Goal: Task Accomplishment & Management: Manage account settings

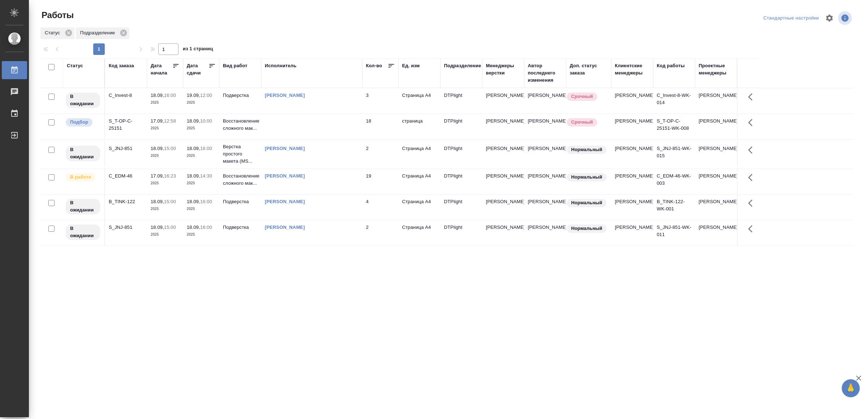
click at [341, 176] on td "[PERSON_NAME]" at bounding box center [311, 181] width 101 height 25
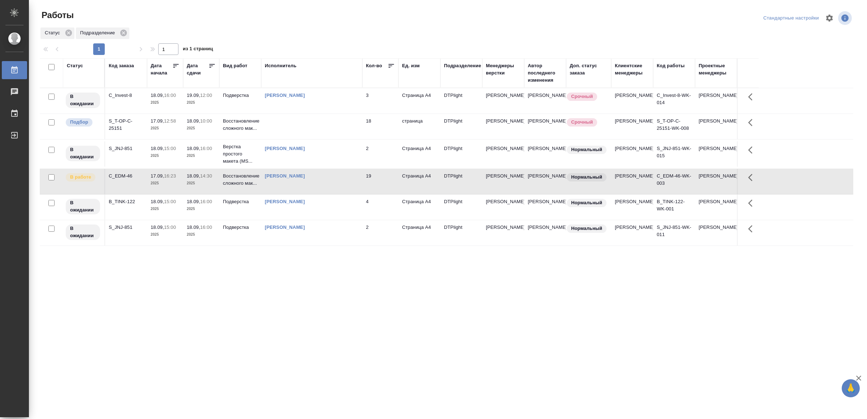
click at [341, 176] on td "Ямковенко Вера" at bounding box center [311, 181] width 101 height 25
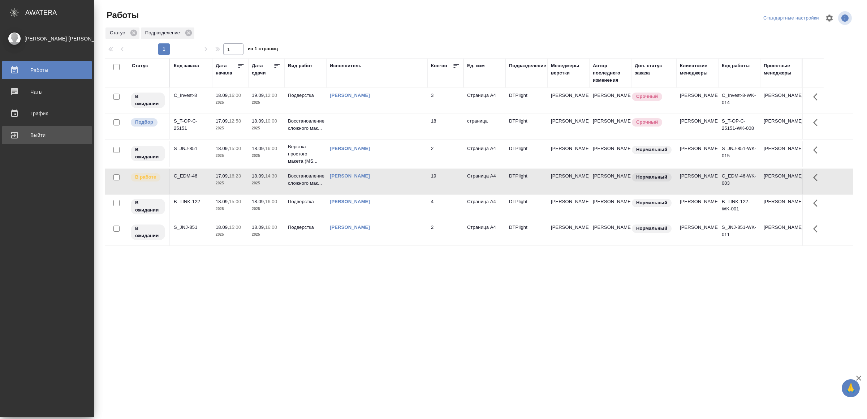
click at [36, 130] on div "Выйти" at bounding box center [46, 135] width 83 height 11
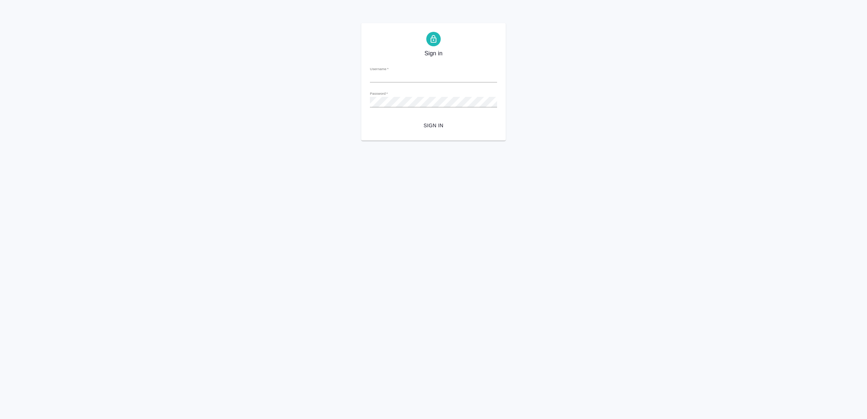
type input "[EMAIL_ADDRESS][DOMAIN_NAME]"
click at [439, 120] on button "Sign in" at bounding box center [433, 125] width 127 height 13
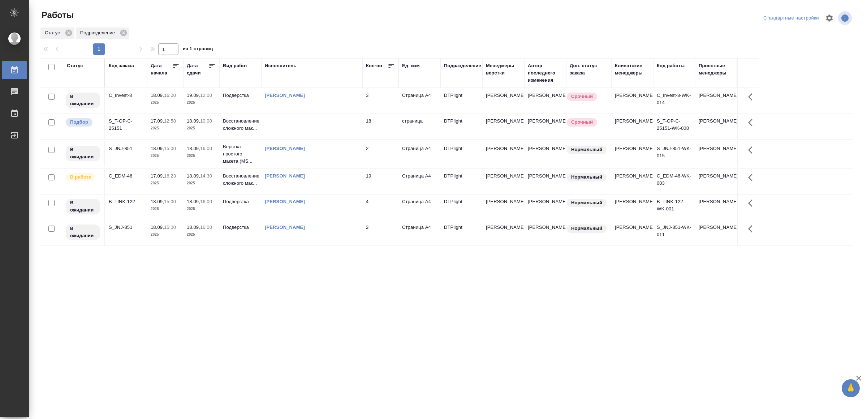
click at [354, 179] on div "[PERSON_NAME]" at bounding box center [312, 175] width 94 height 7
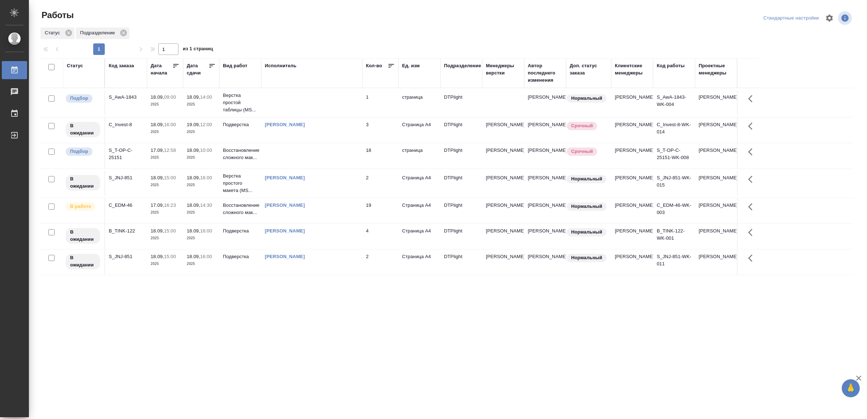
drag, startPoint x: 477, startPoint y: 191, endPoint x: 300, endPoint y: 363, distance: 246.2
click at [300, 363] on div ".cls-1 fill:#fff; AWATERA Yamkovenko Vera Работы 0 Чаты График Выйти Работы Ста…" at bounding box center [433, 209] width 867 height 419
click at [281, 98] on td at bounding box center [311, 102] width 101 height 25
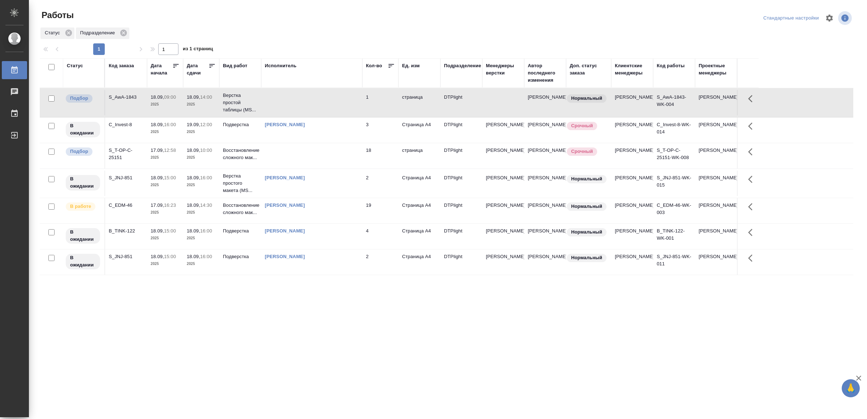
click at [283, 98] on td at bounding box center [311, 102] width 101 height 25
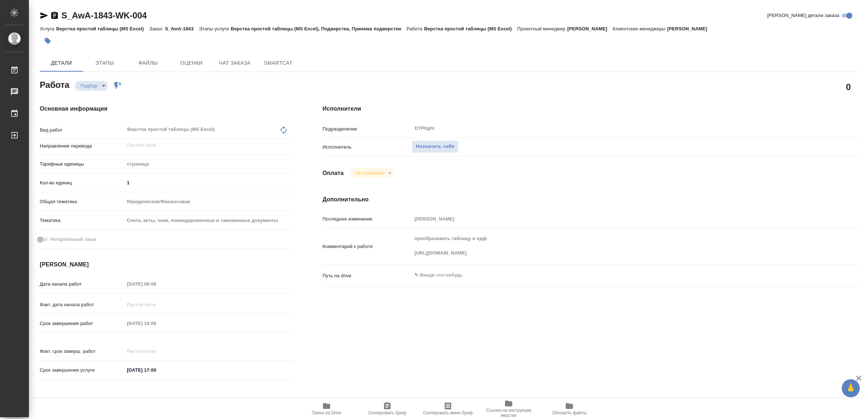
click at [688, 253] on div "Комментарий к работе преобразовать таблицу в пдф [URL][DOMAIN_NAME] x" at bounding box center [590, 246] width 536 height 30
click at [126, 271] on div "Основная информация Вид работ Верстка простой таблицы (MS Excel) x ​ Направлени…" at bounding box center [167, 244] width 254 height 280
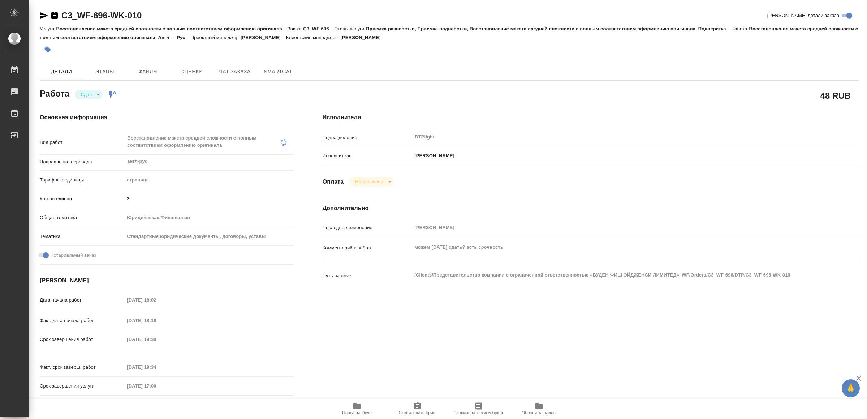
click at [357, 402] on icon "button" at bounding box center [356, 405] width 9 height 9
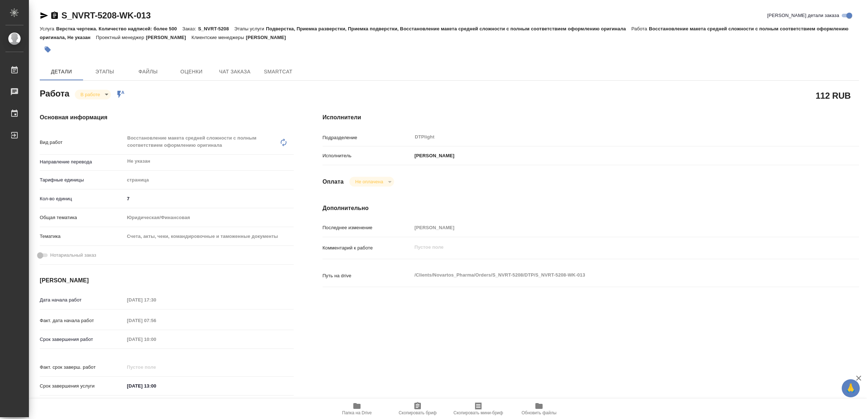
click at [354, 406] on icon "button" at bounding box center [356, 406] width 7 height 6
click at [359, 407] on icon "button" at bounding box center [356, 406] width 7 height 6
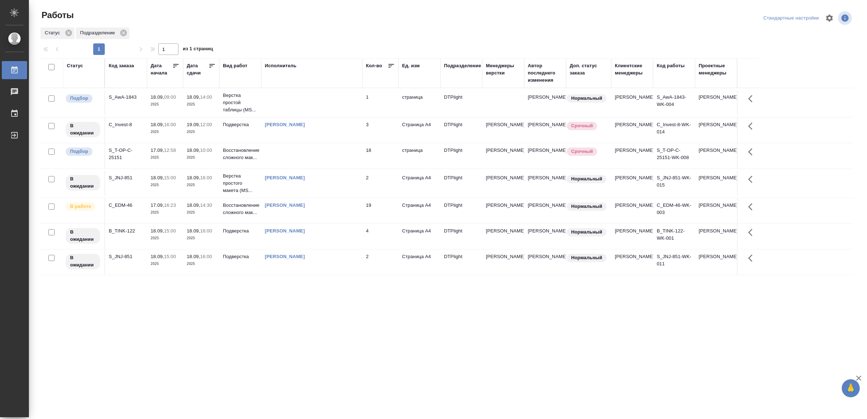
drag, startPoint x: 309, startPoint y: 358, endPoint x: 315, endPoint y: 359, distance: 5.5
click at [578, 348] on div ".cls-1 fill:#fff; AWATERA Yamkovenko [PERSON_NAME] Работы 0 Чаты График Выйти Р…" at bounding box center [433, 209] width 867 height 419
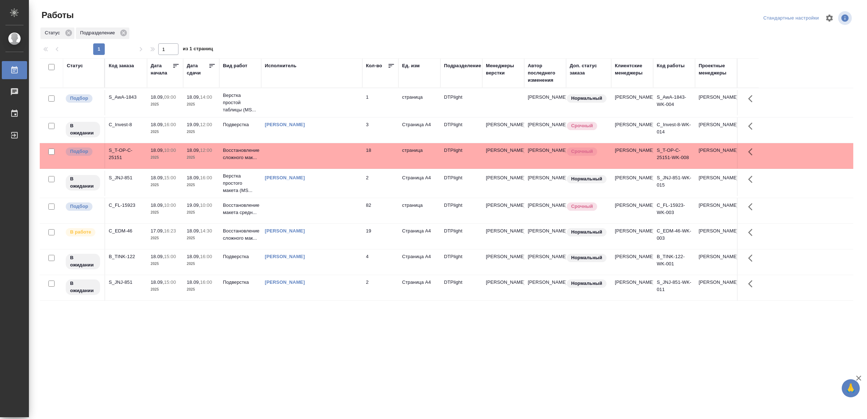
click at [291, 217] on td at bounding box center [311, 210] width 101 height 25
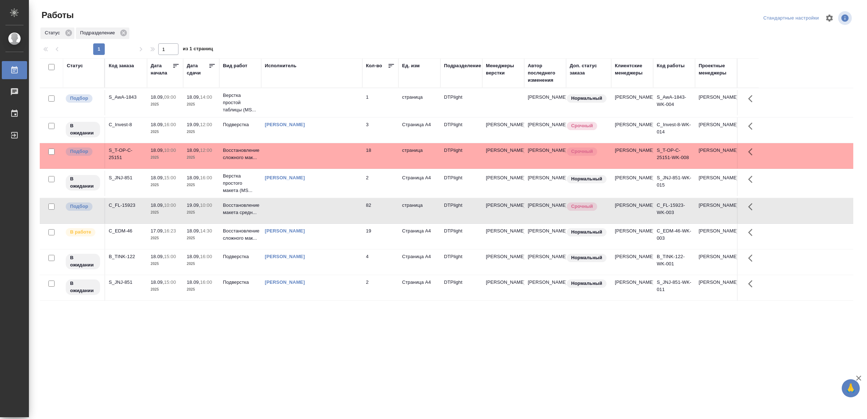
click at [291, 217] on td at bounding box center [311, 210] width 101 height 25
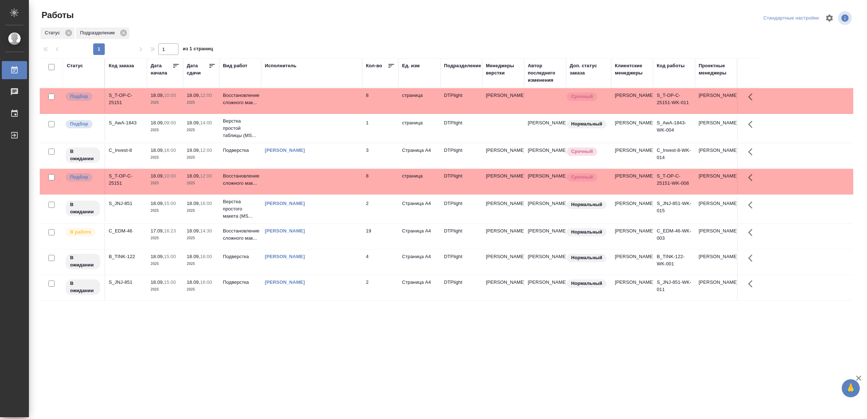
drag, startPoint x: 261, startPoint y: 363, endPoint x: 160, endPoint y: 308, distance: 115.2
click at [160, 300] on td "18.09, 15:00 2025" at bounding box center [165, 287] width 36 height 25
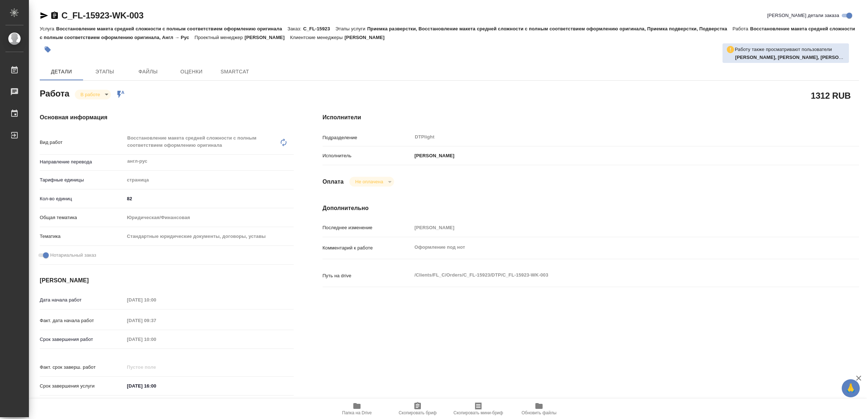
click at [363, 405] on span "Папка на Drive" at bounding box center [357, 408] width 52 height 14
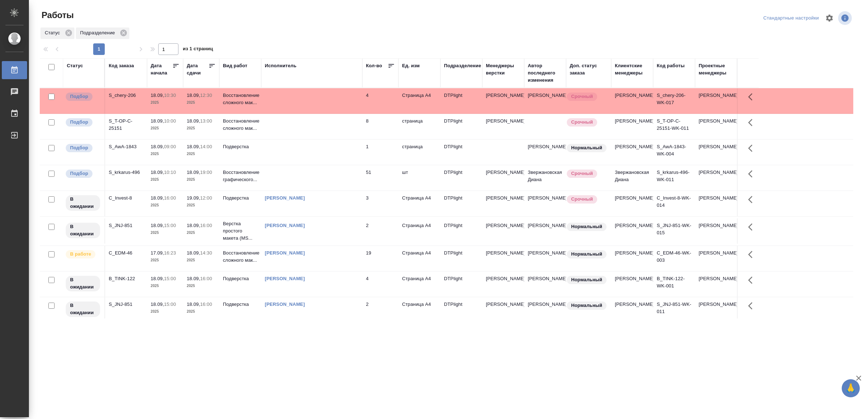
click at [309, 103] on td at bounding box center [311, 100] width 101 height 25
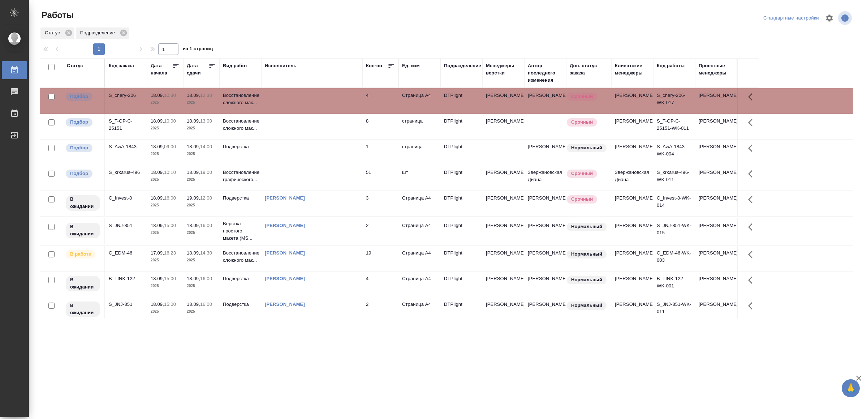
click at [309, 103] on td at bounding box center [311, 100] width 101 height 25
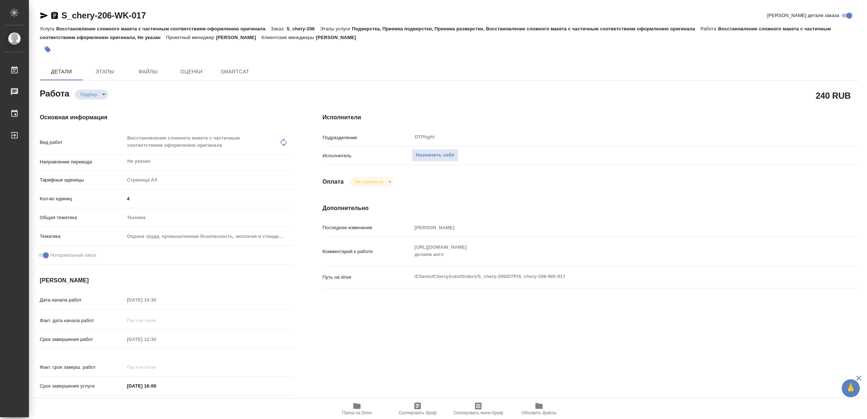
click at [368, 412] on span "Папка на Drive" at bounding box center [357, 412] width 30 height 5
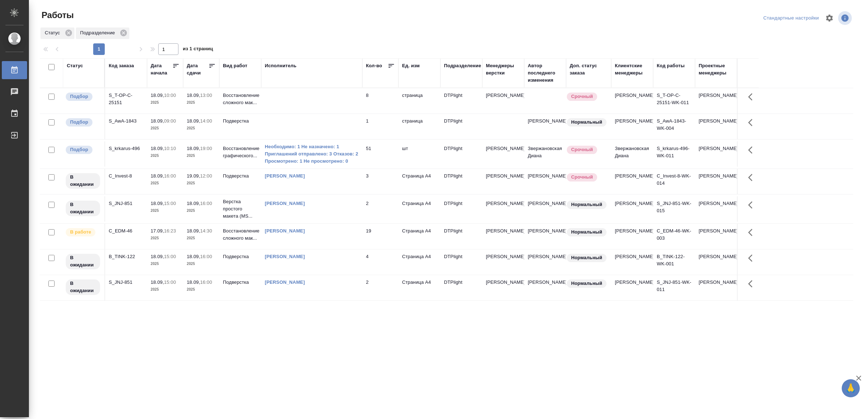
click at [332, 124] on td at bounding box center [311, 126] width 101 height 25
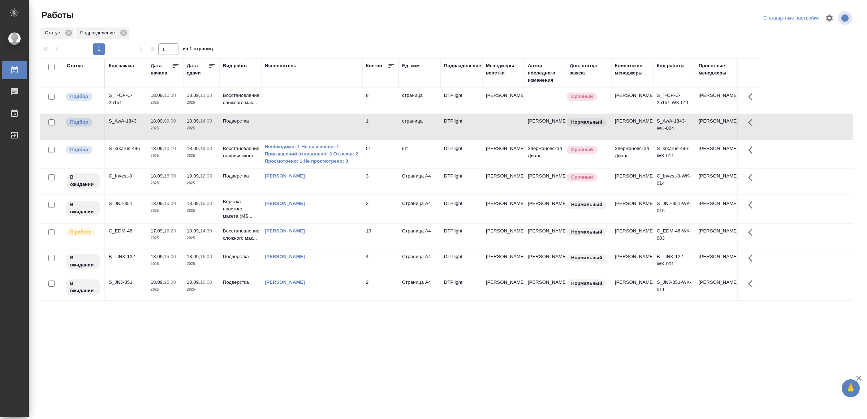
click at [332, 124] on td at bounding box center [311, 126] width 101 height 25
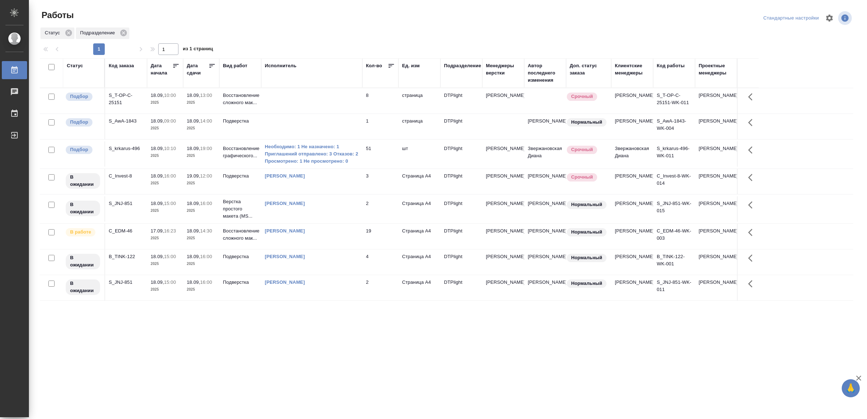
click at [419, 358] on div ".cls-1 fill:#fff; AWATERA Yamkovenko [PERSON_NAME] Работы 0 Чаты График Выйти Р…" at bounding box center [433, 209] width 867 height 419
click at [340, 234] on div "[PERSON_NAME]" at bounding box center [312, 230] width 94 height 7
drag, startPoint x: 269, startPoint y: 292, endPoint x: 235, endPoint y: 349, distance: 66.2
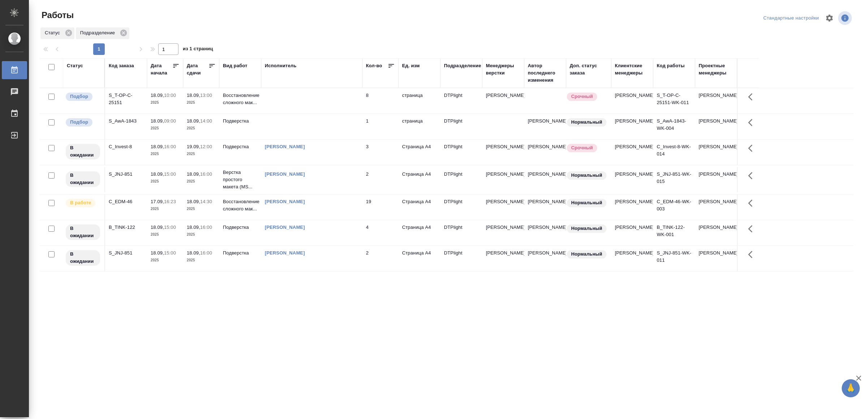
click at [263, 320] on div "Работы Стандартные настройки Статус Подразделение 1 1 из 1 страниц Статус Код з…" at bounding box center [449, 161] width 827 height 322
drag, startPoint x: 386, startPoint y: 325, endPoint x: 388, endPoint y: 315, distance: 9.9
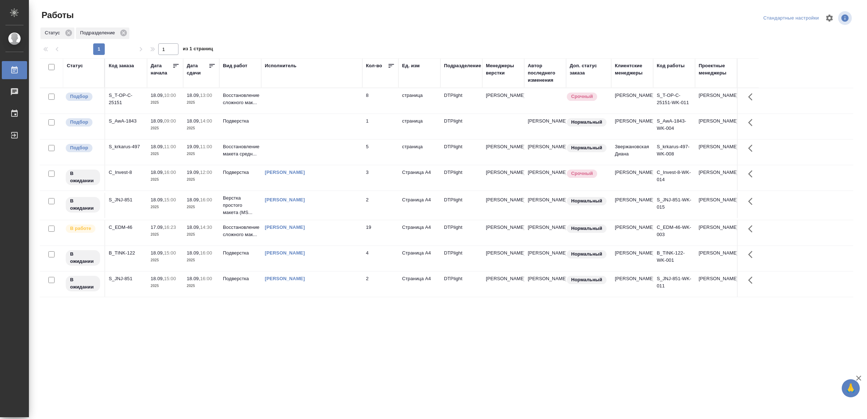
click at [320, 153] on td at bounding box center [311, 151] width 101 height 25
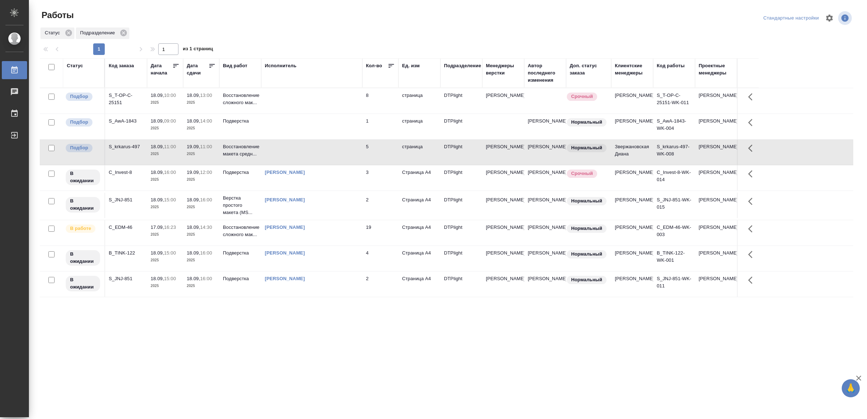
click at [320, 153] on td at bounding box center [311, 151] width 101 height 25
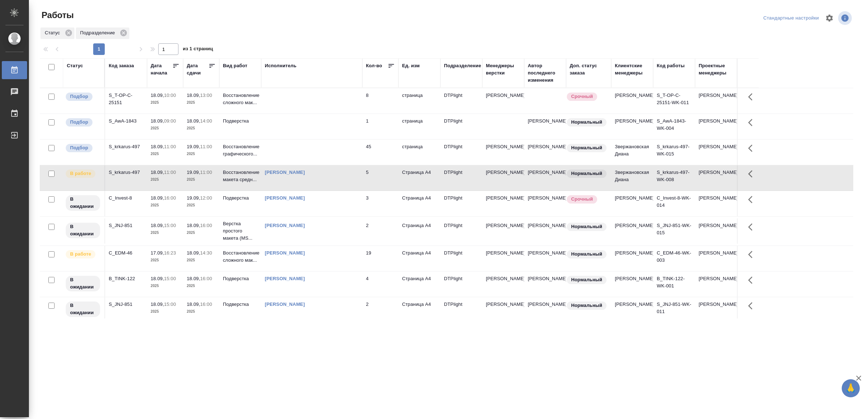
drag, startPoint x: 323, startPoint y: 359, endPoint x: 323, endPoint y: 354, distance: 5.1
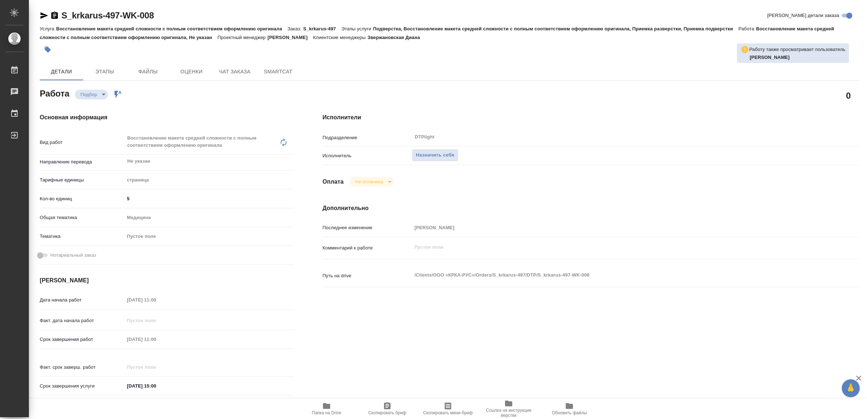
click at [327, 408] on icon "button" at bounding box center [326, 406] width 7 height 6
click at [446, 154] on span "Назначить себя" at bounding box center [435, 155] width 38 height 8
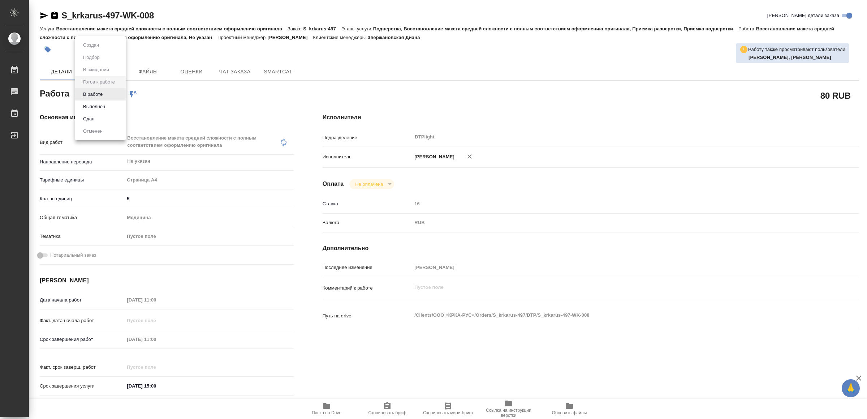
click at [108, 92] on body "🙏 .cls-1 fill:#fff; AWATERA Yamkovenko [PERSON_NAME] Работы Чаты График Выйти S…" at bounding box center [433, 209] width 867 height 419
click at [108, 92] on li "В работе" at bounding box center [100, 94] width 51 height 12
type textarea "x"
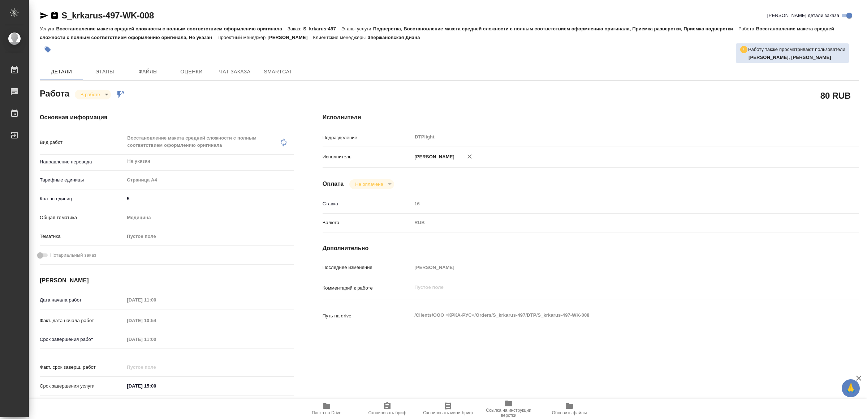
type textarea "x"
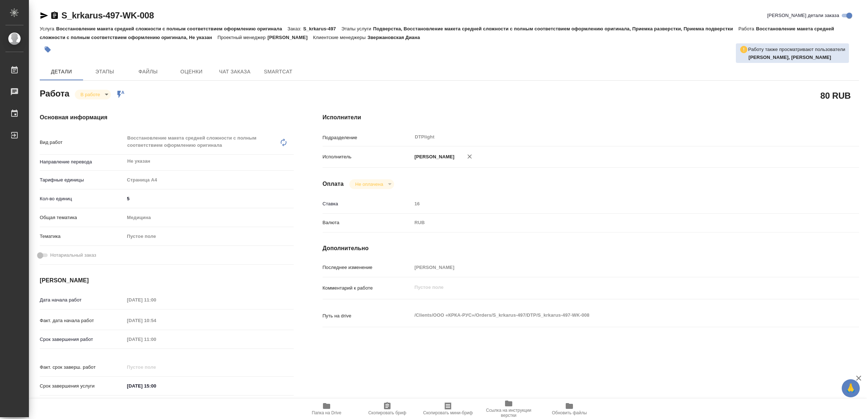
type textarea "x"
click at [42, 13] on icon "button" at bounding box center [44, 15] width 8 height 7
type textarea "x"
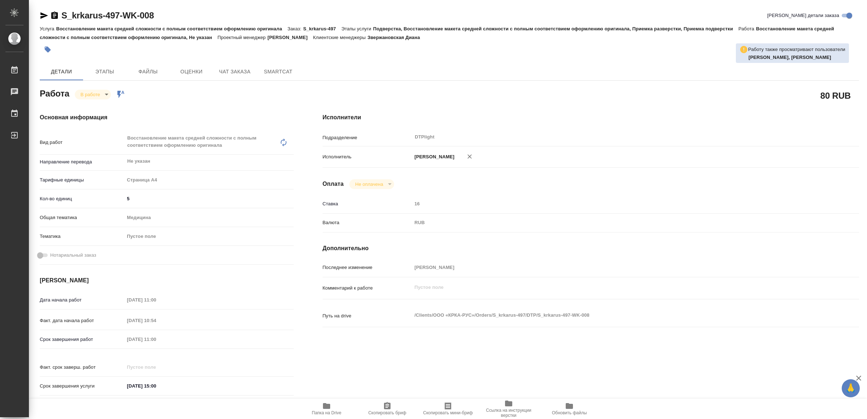
type textarea "x"
click at [331, 408] on span "Папка на Drive" at bounding box center [326, 408] width 52 height 14
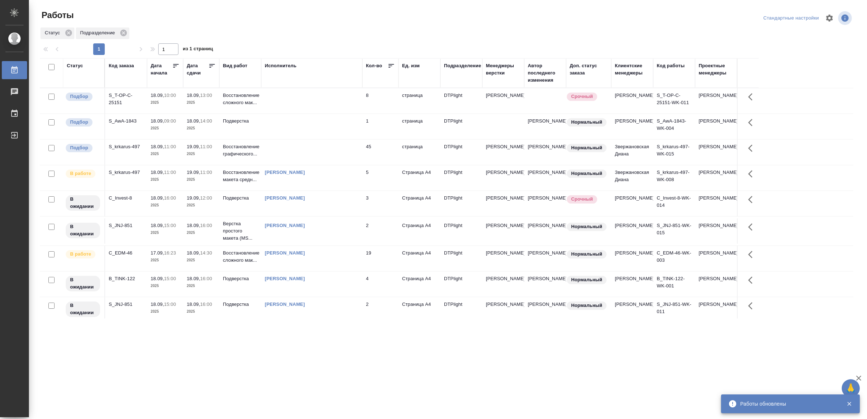
drag, startPoint x: 305, startPoint y: 336, endPoint x: 309, endPoint y: 328, distance: 9.2
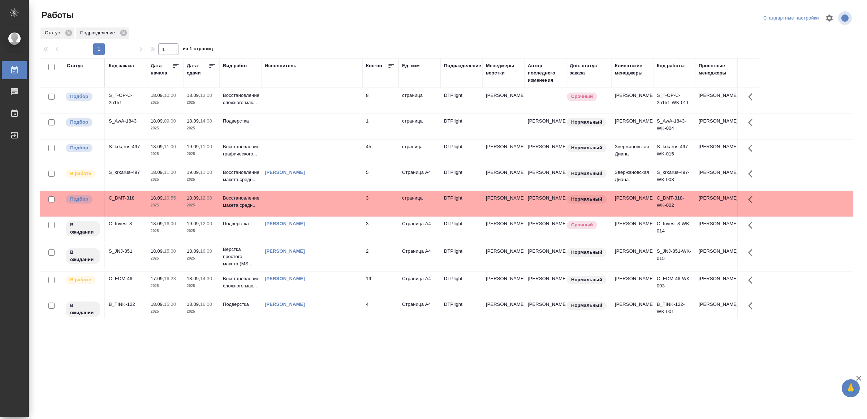
click at [286, 213] on td at bounding box center [311, 203] width 101 height 25
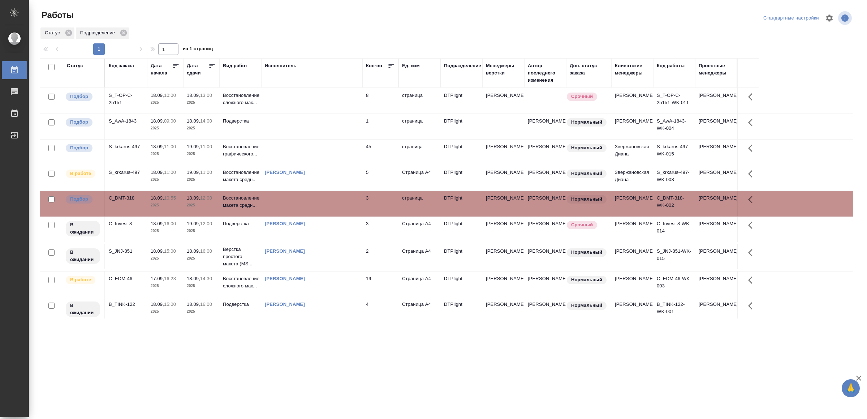
click at [286, 213] on td at bounding box center [311, 203] width 101 height 25
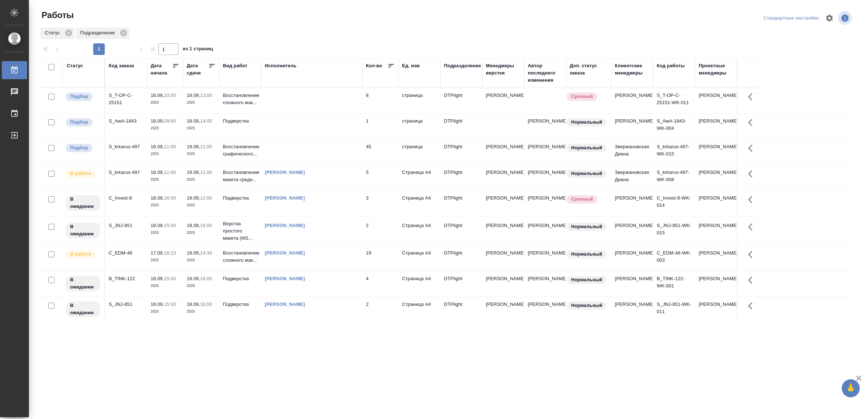
drag, startPoint x: 301, startPoint y: 368, endPoint x: 303, endPoint y: 359, distance: 9.1
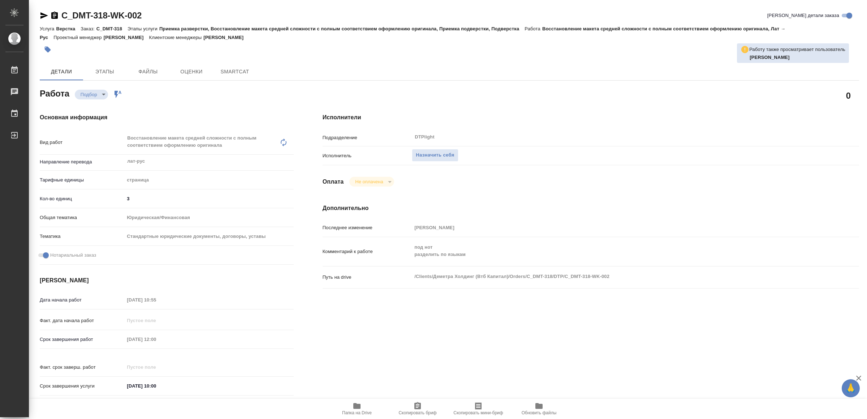
click at [360, 409] on icon "button" at bounding box center [356, 405] width 9 height 9
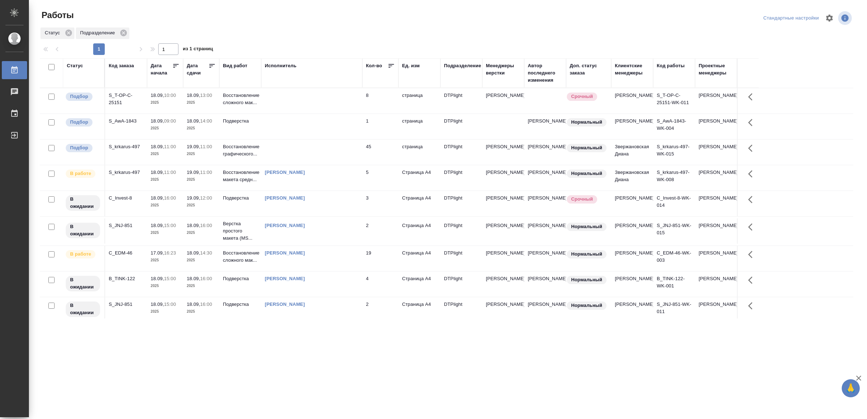
drag, startPoint x: 302, startPoint y: 349, endPoint x: 307, endPoint y: 350, distance: 4.4
drag, startPoint x: 385, startPoint y: 324, endPoint x: 388, endPoint y: 322, distance: 4.2
drag, startPoint x: 0, startPoint y: 0, endPoint x: 330, endPoint y: 267, distance: 424.2
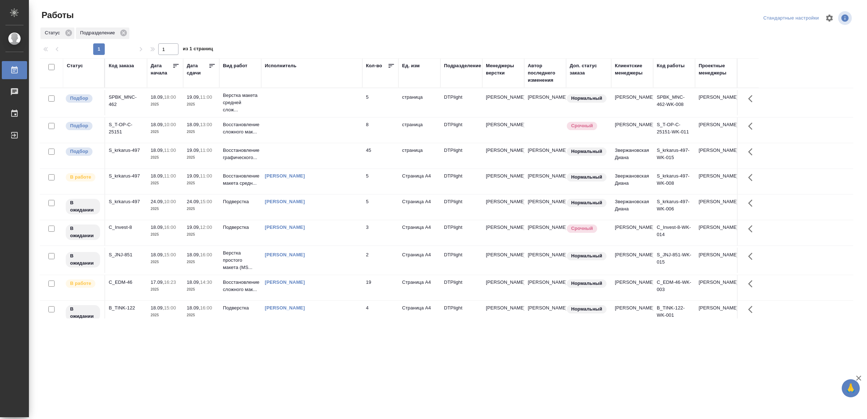
click at [280, 107] on td at bounding box center [311, 102] width 101 height 25
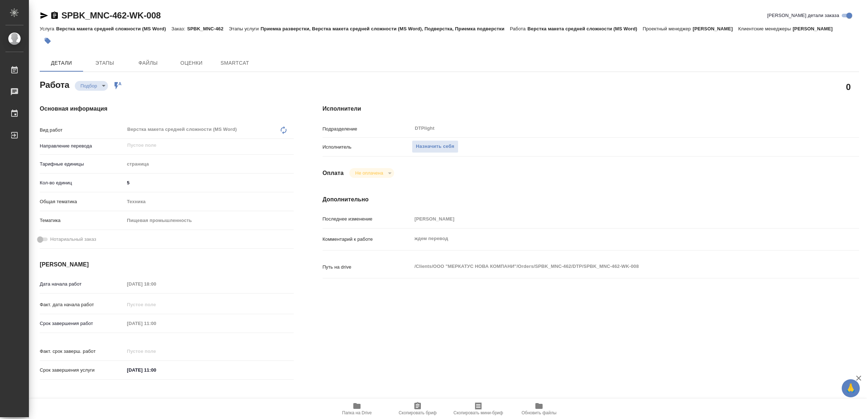
click at [349, 408] on span "Папка на Drive" at bounding box center [357, 408] width 52 height 14
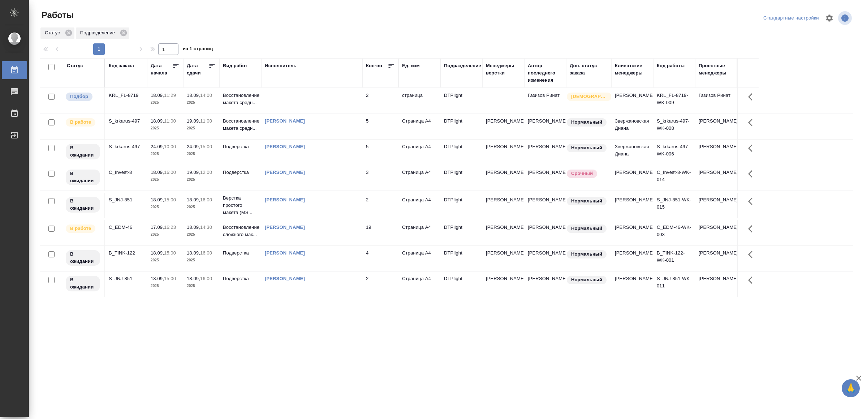
click at [311, 99] on td at bounding box center [311, 100] width 101 height 25
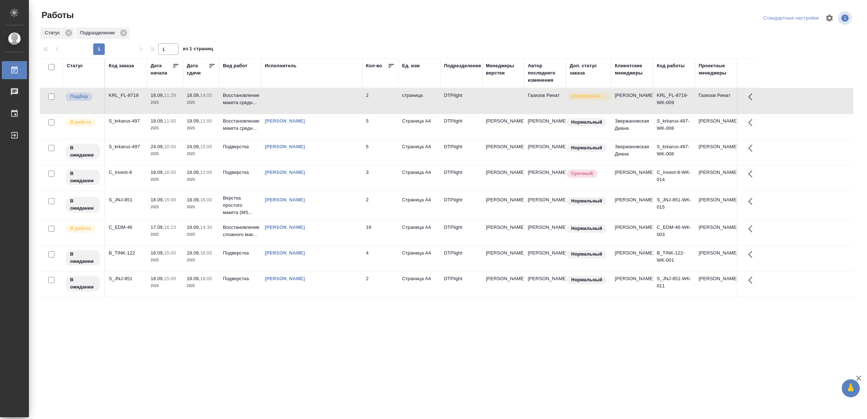
click at [311, 99] on td at bounding box center [311, 100] width 101 height 25
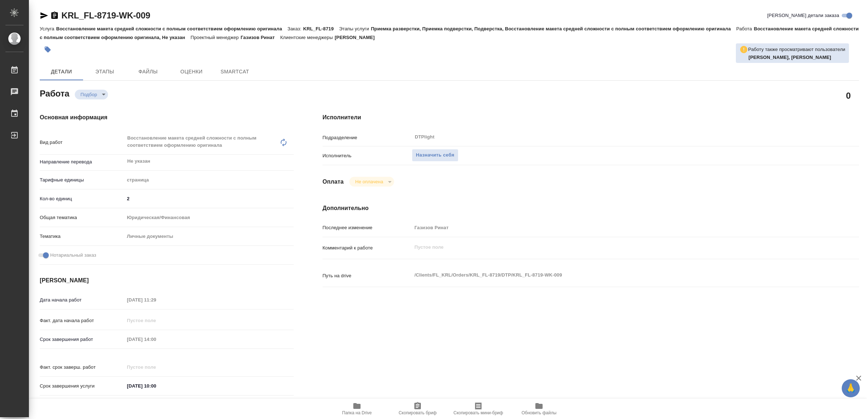
click at [362, 402] on span "Папка на Drive" at bounding box center [357, 408] width 52 height 14
click at [444, 157] on span "Назначить себя" at bounding box center [435, 155] width 38 height 8
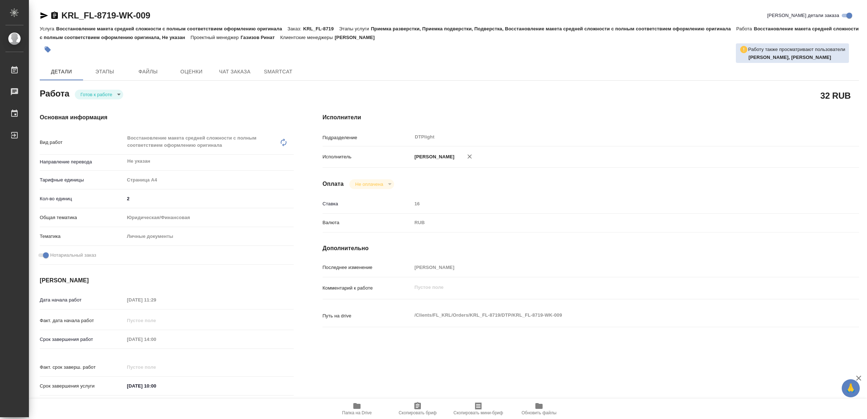
click at [43, 11] on icon "button" at bounding box center [44, 15] width 9 height 9
click at [89, 92] on body "🙏 .cls-1 fill:#fff; AWATERA Yamkovenko Vera Работы 0 Чаты График Выйти KRL_FL-8…" at bounding box center [433, 209] width 867 height 419
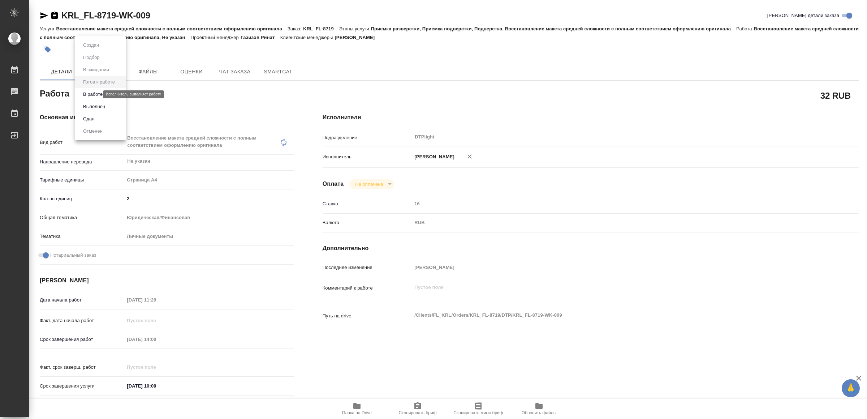
click at [89, 92] on button "В работе" at bounding box center [93, 94] width 24 height 8
type textarea "x"
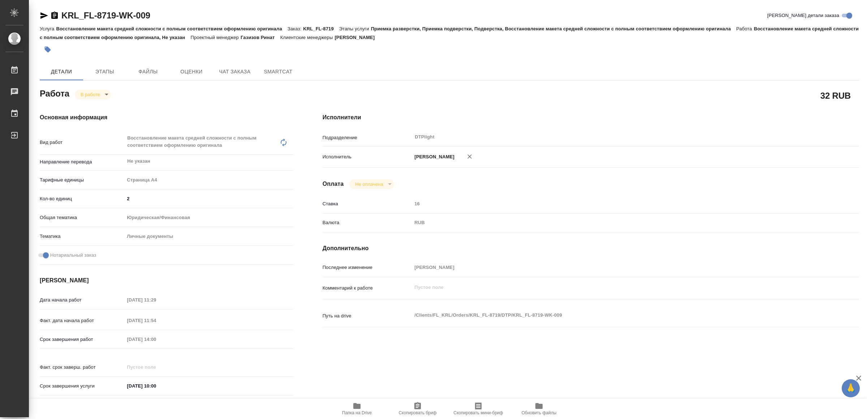
type textarea "x"
click at [42, 14] on icon "button" at bounding box center [44, 15] width 8 height 7
click at [358, 406] on icon "button" at bounding box center [356, 406] width 7 height 6
click at [42, 13] on icon "button" at bounding box center [44, 15] width 8 height 7
click at [98, 94] on body "🙏 .cls-1 fill:#fff; AWATERA Yamkovenko Vera Работы 0 Чаты График Выйти KRL_FL-8…" at bounding box center [433, 209] width 867 height 419
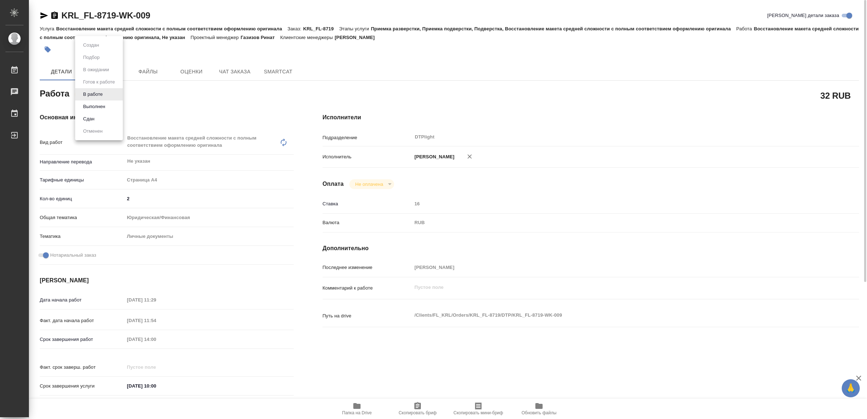
click at [98, 119] on li "Сдан" at bounding box center [99, 119] width 48 height 12
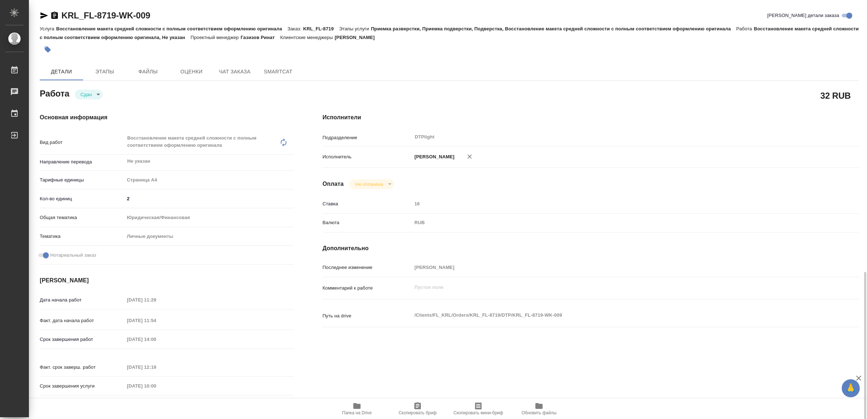
scroll to position [204, 0]
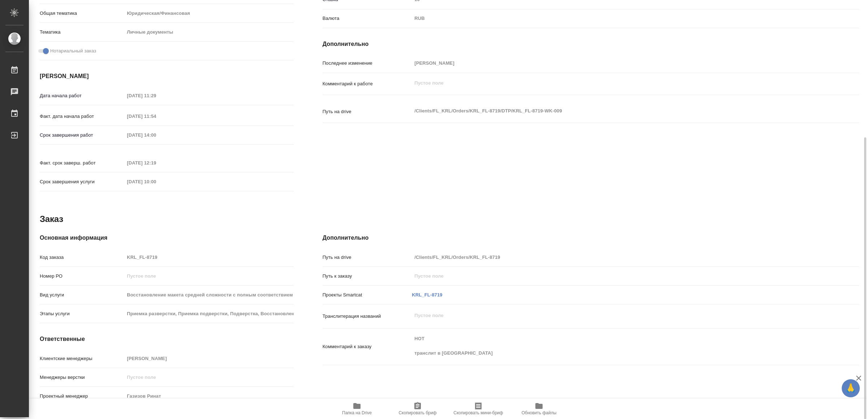
type textarea "x"
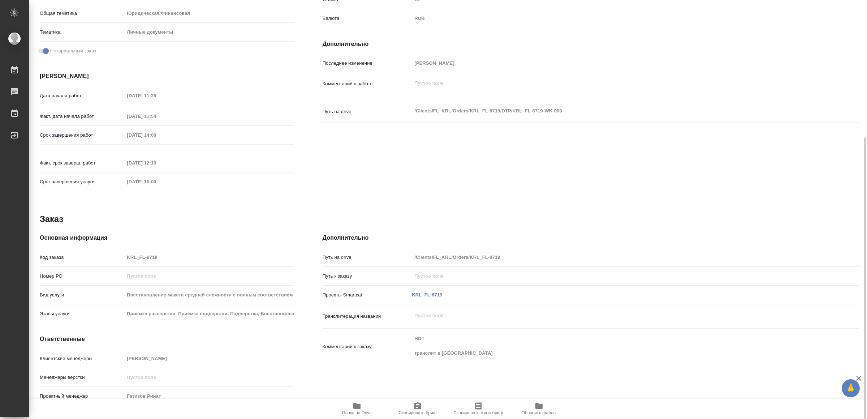
scroll to position [0, 0]
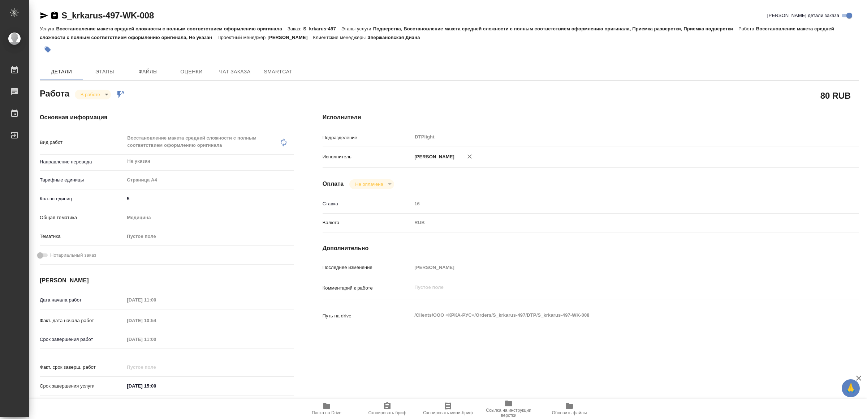
click at [205, 284] on div "Основная информация Вид работ Восстановление макета средней сложности с полным …" at bounding box center [167, 256] width 254 height 287
click at [44, 10] on div "S_krkarus-497-WK-008" at bounding box center [97, 16] width 114 height 12
click at [43, 11] on icon "button" at bounding box center [44, 15] width 9 height 9
click at [99, 92] on body "🙏 .cls-1 fill:#fff; AWATERA Yamkovenko Vera Работы 0 Чаты График Выйти S_krkaru…" at bounding box center [433, 209] width 867 height 419
click at [98, 101] on li "Выполнен" at bounding box center [99, 106] width 48 height 12
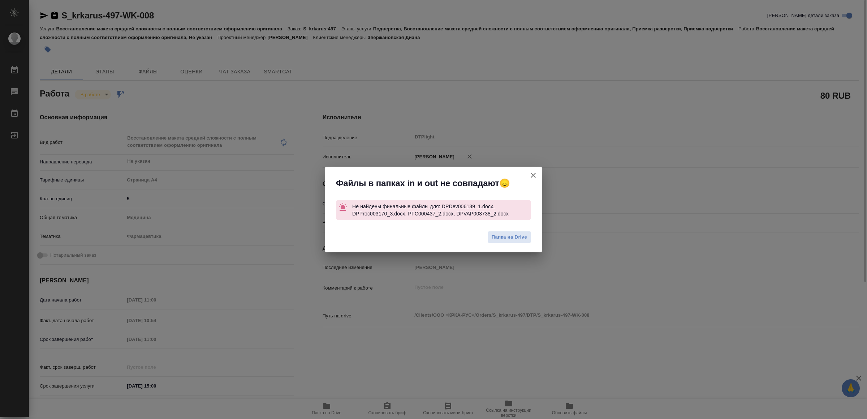
type textarea "x"
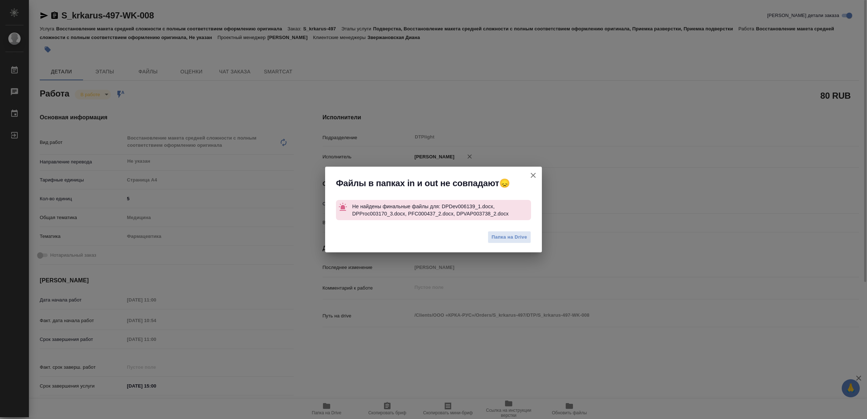
click at [532, 172] on icon "button" at bounding box center [533, 175] width 9 height 9
type textarea "x"
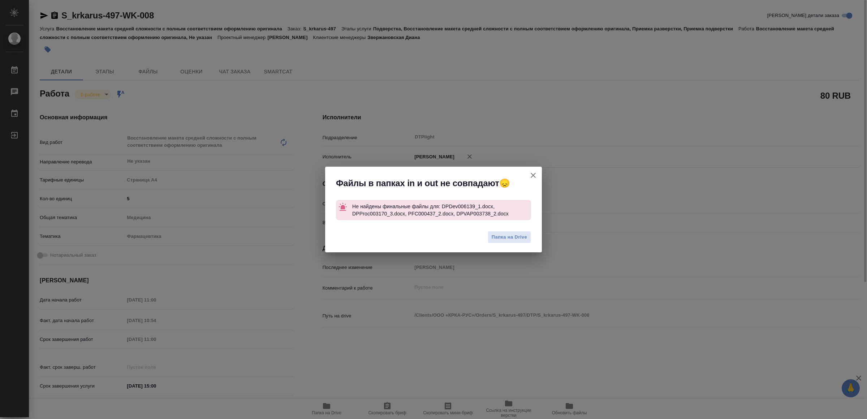
type textarea "x"
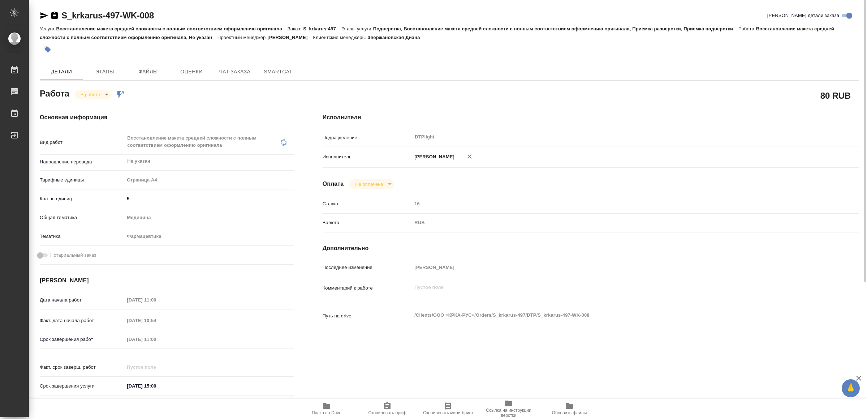
click at [332, 405] on span "Папка на Drive" at bounding box center [326, 408] width 52 height 14
click at [43, 12] on icon "button" at bounding box center [44, 15] width 9 height 9
click at [99, 90] on body "🙏 .cls-1 fill:#fff; AWATERA Yamkovenko Vera Работы 0 Чаты График Выйти S_krkaru…" at bounding box center [433, 209] width 867 height 419
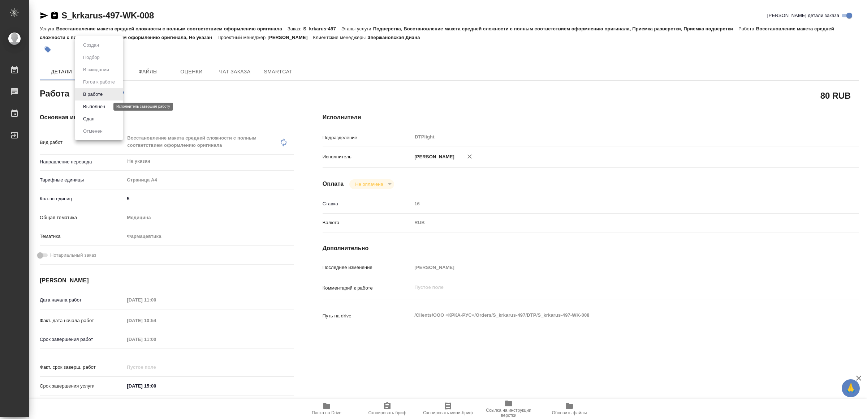
click at [100, 104] on button "Выполнен" at bounding box center [94, 107] width 26 height 8
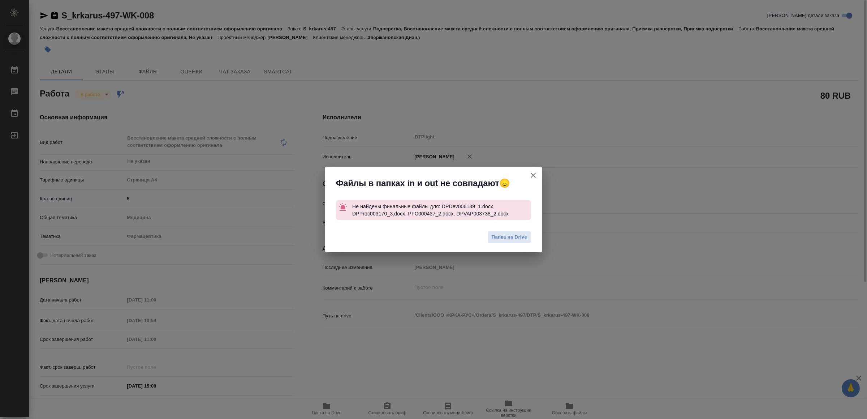
type textarea "x"
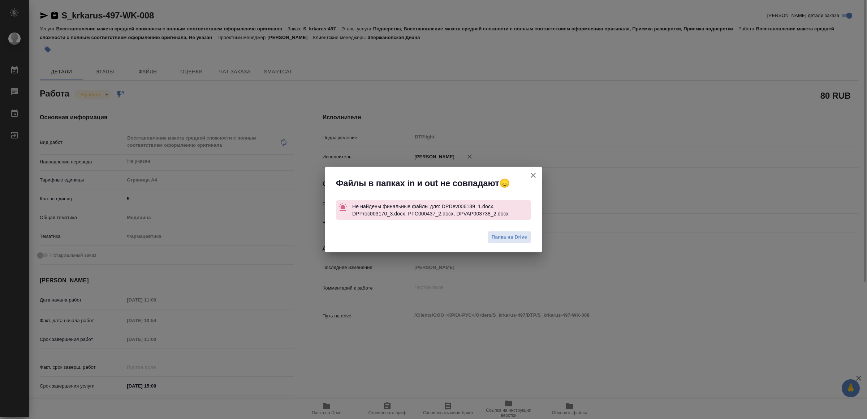
type textarea "x"
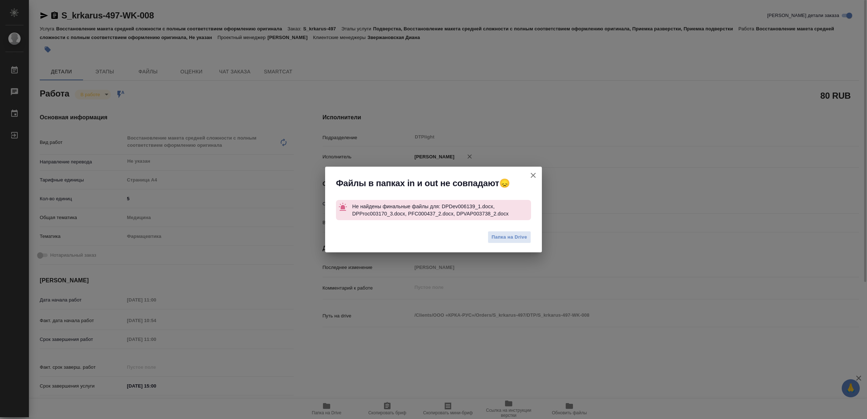
click at [534, 174] on icon "button" at bounding box center [533, 175] width 5 height 5
type textarea "x"
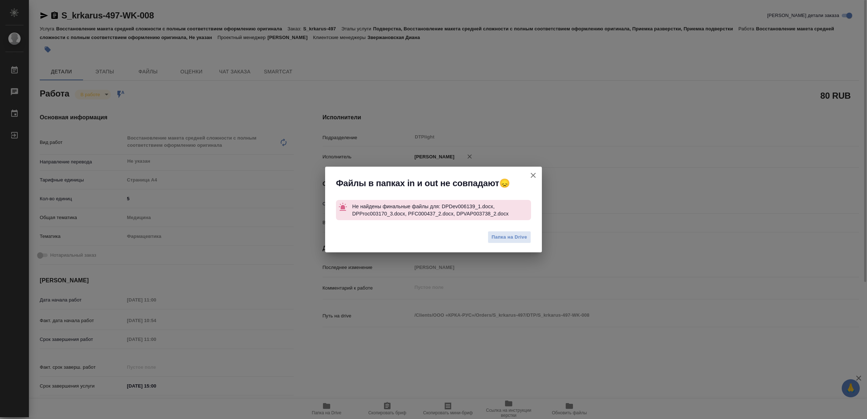
type textarea "x"
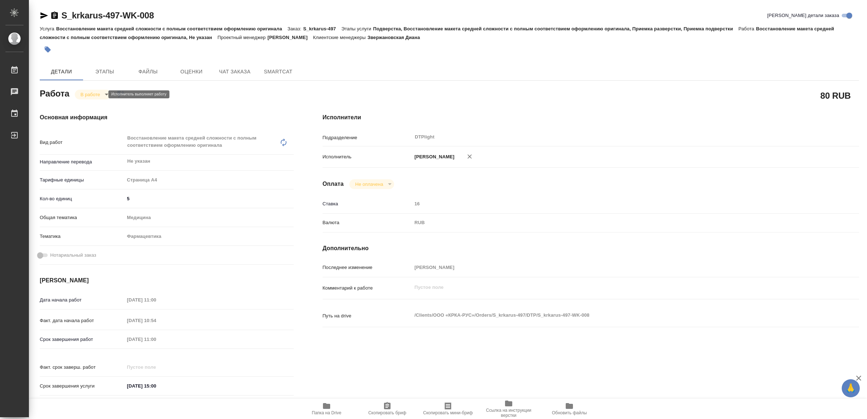
click at [96, 91] on body "🙏 .cls-1 fill:#fff; AWATERA Yamkovenko Vera Работы 0 Чаты График Выйти S_krkaru…" at bounding box center [433, 209] width 867 height 419
click at [96, 102] on li "Выполнен" at bounding box center [99, 106] width 48 height 12
type textarea "x"
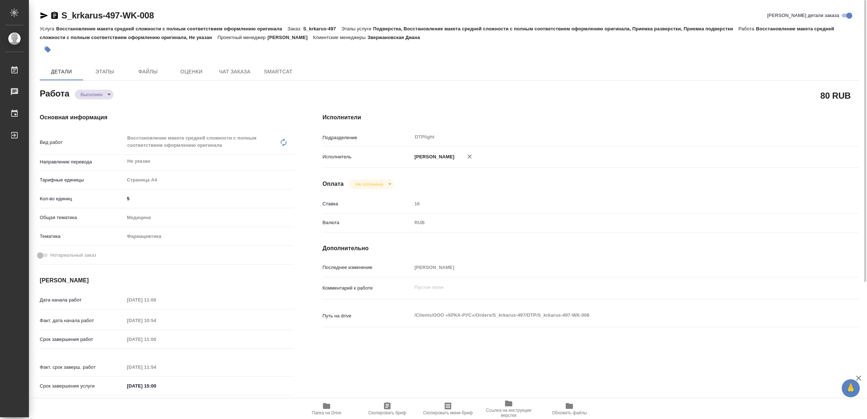
type textarea "x"
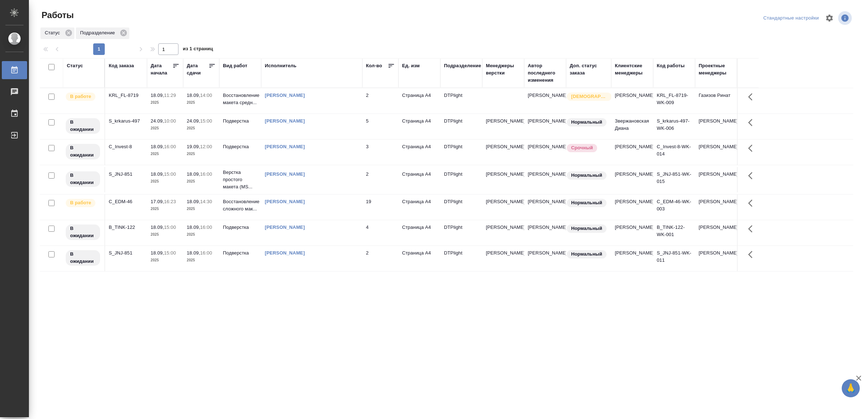
drag, startPoint x: 251, startPoint y: 367, endPoint x: 264, endPoint y: 357, distance: 16.7
click at [296, 101] on td at bounding box center [311, 100] width 101 height 25
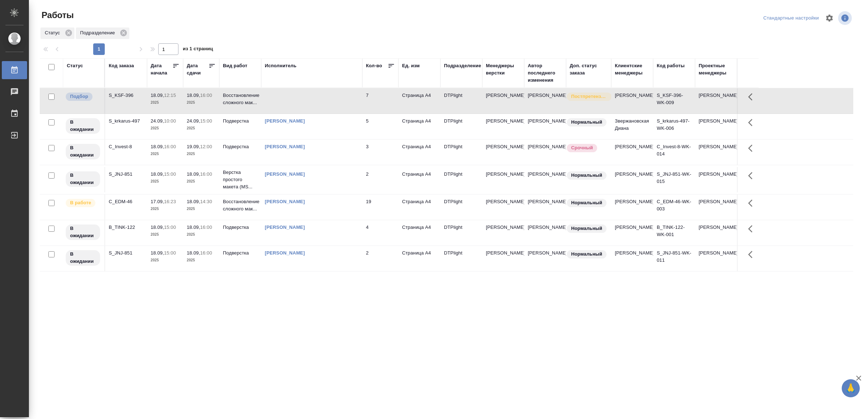
click at [296, 101] on td at bounding box center [311, 100] width 101 height 25
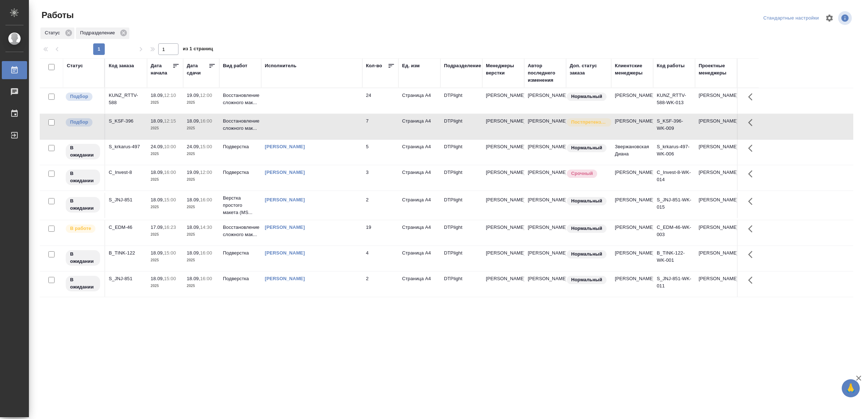
drag, startPoint x: 299, startPoint y: 316, endPoint x: 229, endPoint y: 302, distance: 72.2
click at [226, 296] on td "Подверстка" at bounding box center [240, 283] width 42 height 25
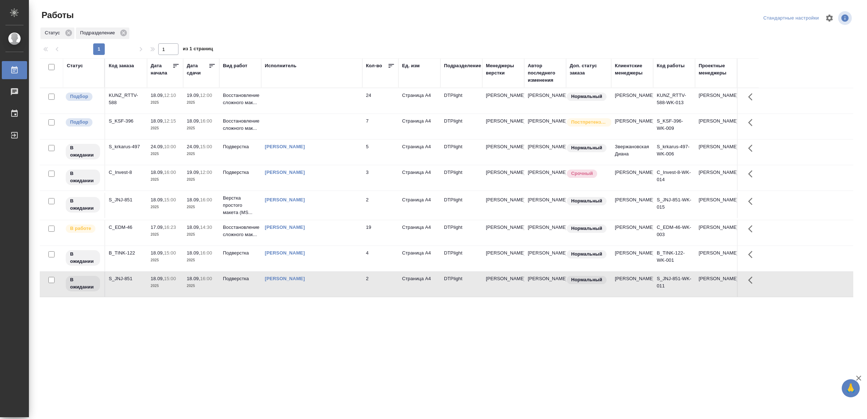
click at [302, 95] on td at bounding box center [311, 100] width 101 height 25
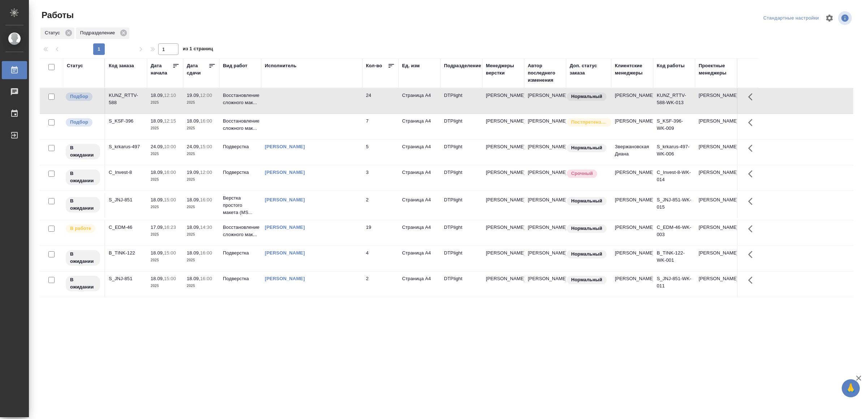
click at [302, 95] on td at bounding box center [311, 100] width 101 height 25
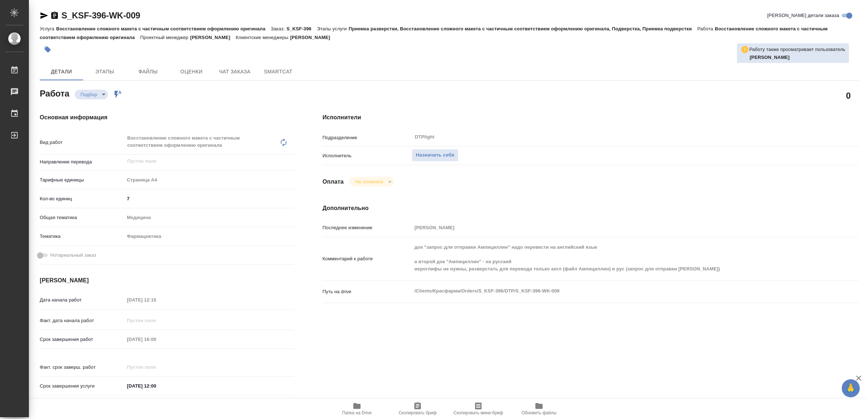
click at [360, 405] on icon "button" at bounding box center [356, 406] width 7 height 6
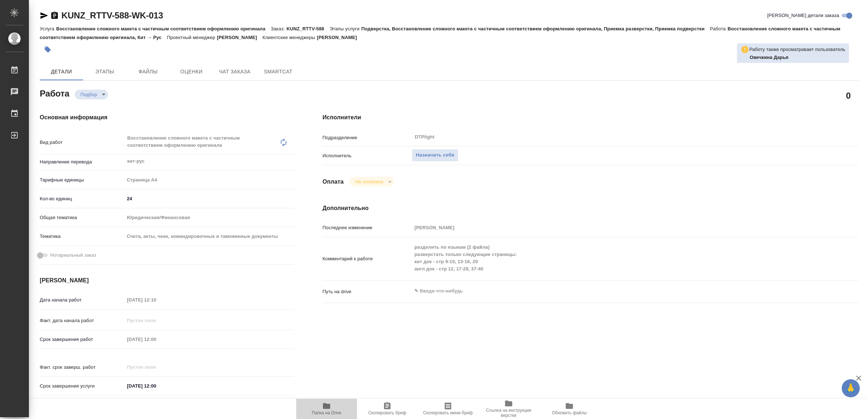
click at [329, 403] on icon "button" at bounding box center [326, 406] width 7 height 6
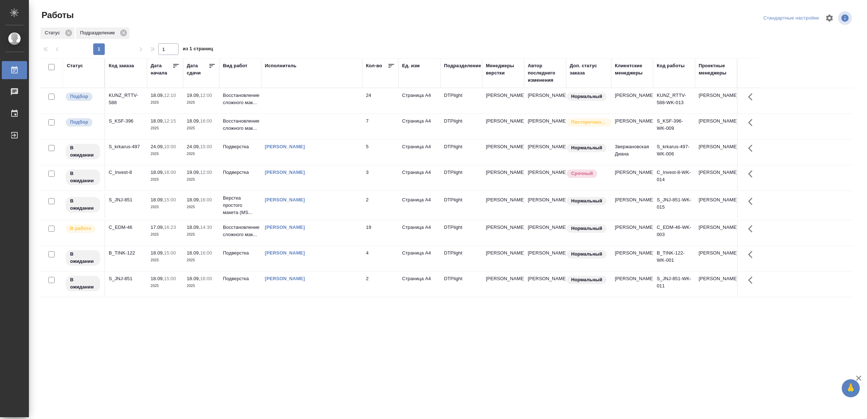
drag, startPoint x: 315, startPoint y: 348, endPoint x: 317, endPoint y: 342, distance: 6.3
drag, startPoint x: 286, startPoint y: 367, endPoint x: 289, endPoint y: 361, distance: 6.0
click at [354, 256] on div "[PERSON_NAME]" at bounding box center [312, 252] width 94 height 7
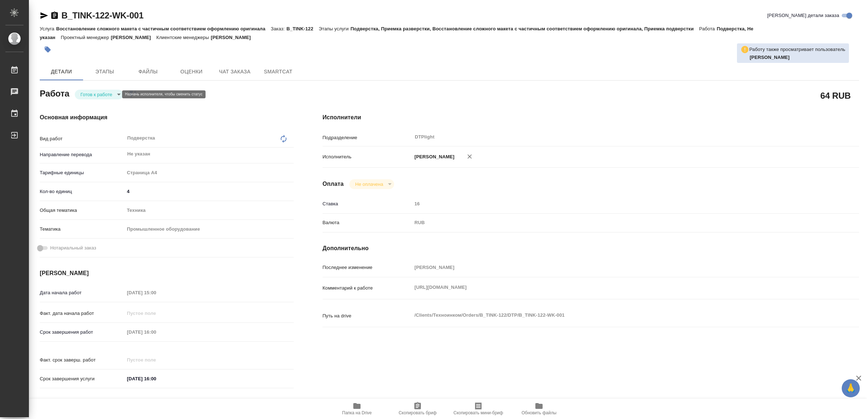
click at [90, 95] on body "🙏 .cls-1 fill:#fff; AWATERA Yamkovenko [PERSON_NAME] Работы Чаты График Выйти B…" at bounding box center [433, 209] width 867 height 419
click at [90, 95] on button "В работе" at bounding box center [93, 94] width 24 height 8
type textarea "x"
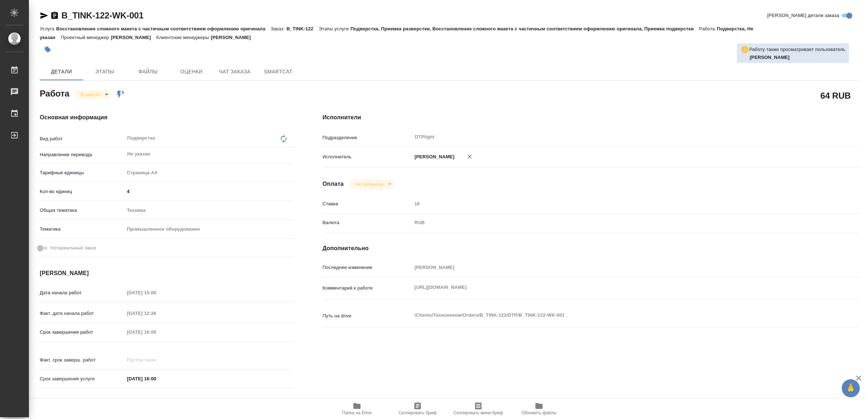
type textarea "x"
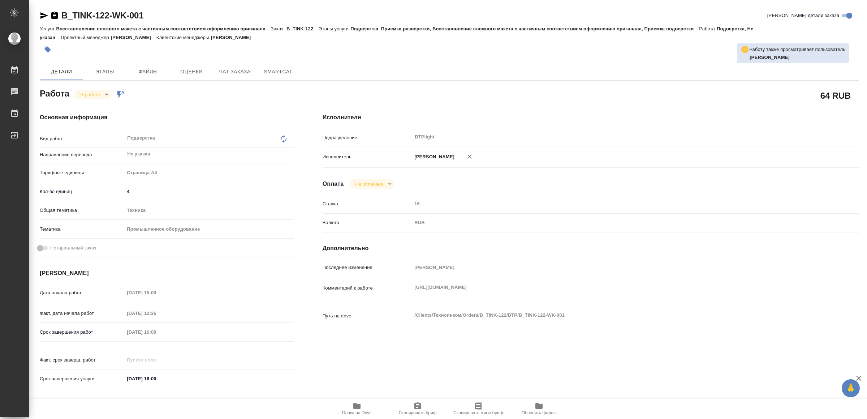
type textarea "x"
click at [44, 14] on icon "button" at bounding box center [44, 15] width 8 height 7
click at [360, 407] on icon "button" at bounding box center [356, 406] width 7 height 6
click at [354, 406] on icon "button" at bounding box center [356, 406] width 7 height 6
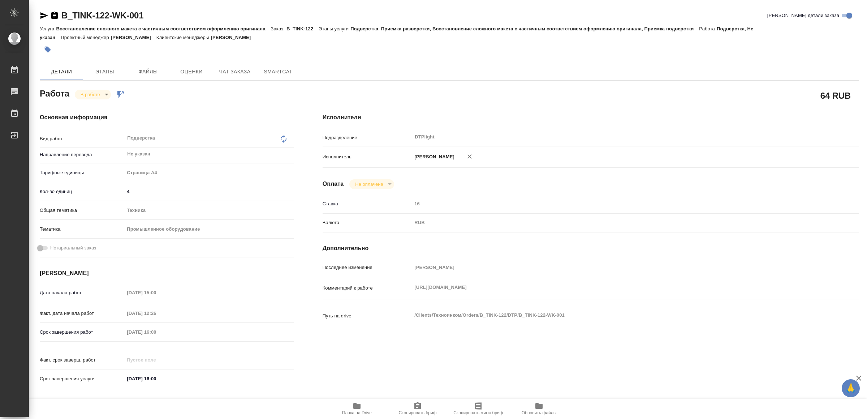
click at [44, 14] on icon "button" at bounding box center [44, 15] width 8 height 7
click at [99, 91] on body "🙏 .cls-1 fill:#fff; AWATERA Yamkovenko Vera Работы 0 Чаты График Выйти B_TINK-1…" at bounding box center [433, 209] width 867 height 419
click at [98, 105] on button "Выполнен" at bounding box center [94, 107] width 26 height 8
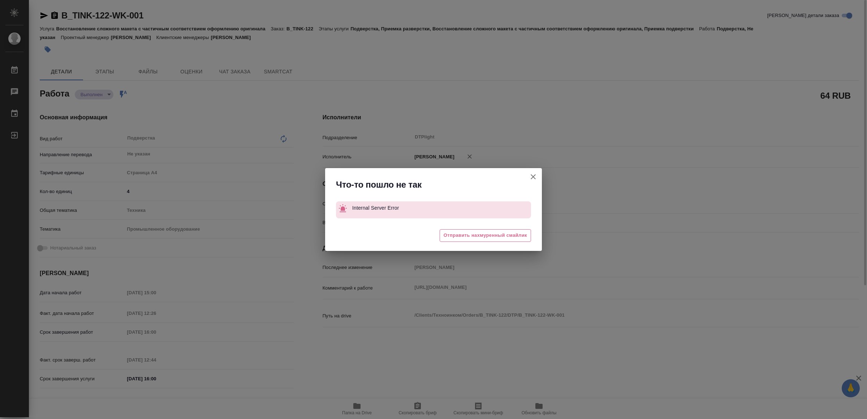
type textarea "x"
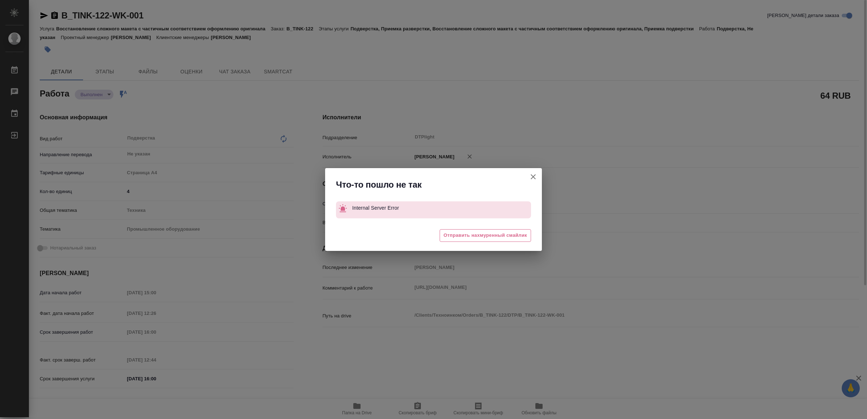
click at [532, 176] on icon "button" at bounding box center [533, 176] width 5 height 5
type textarea "x"
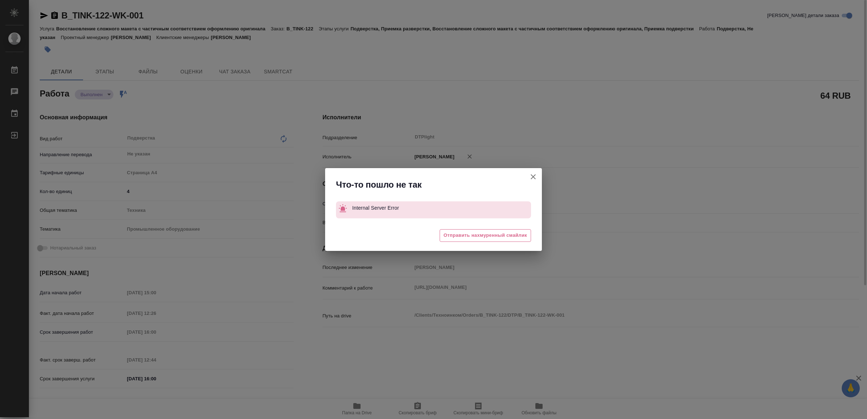
type textarea "x"
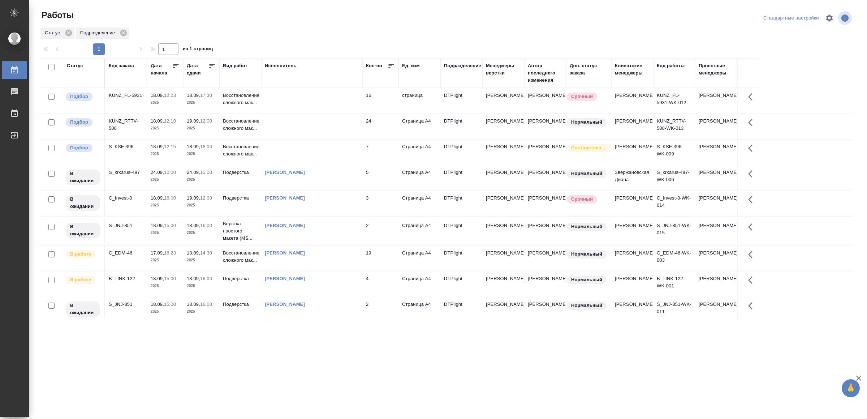
click at [306, 102] on td at bounding box center [311, 100] width 101 height 25
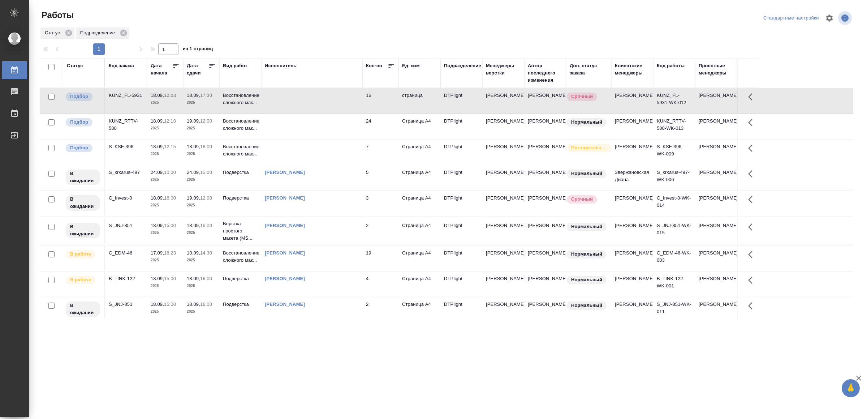
click at [306, 102] on td at bounding box center [311, 100] width 101 height 25
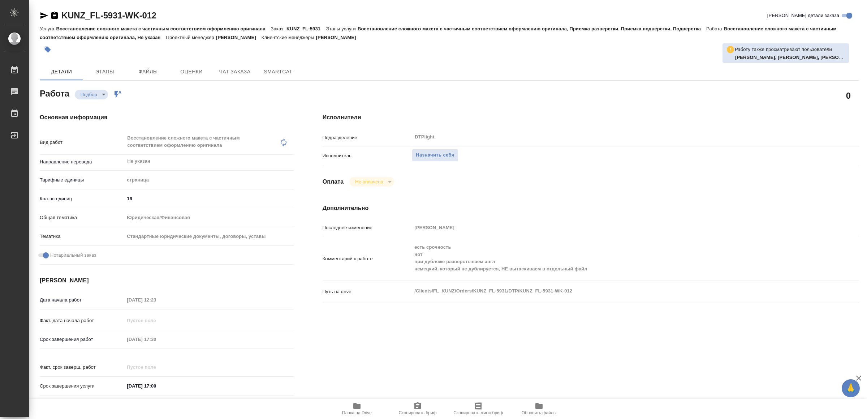
click at [347, 404] on span "Папка на Drive" at bounding box center [357, 408] width 52 height 14
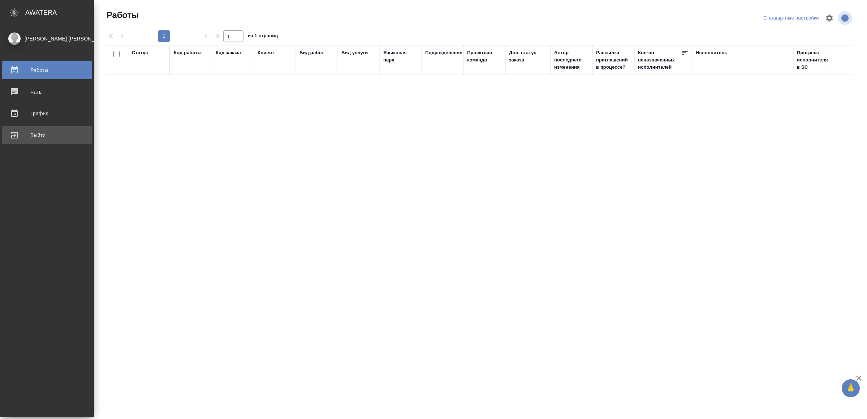
click at [26, 131] on div "Выйти" at bounding box center [46, 135] width 83 height 11
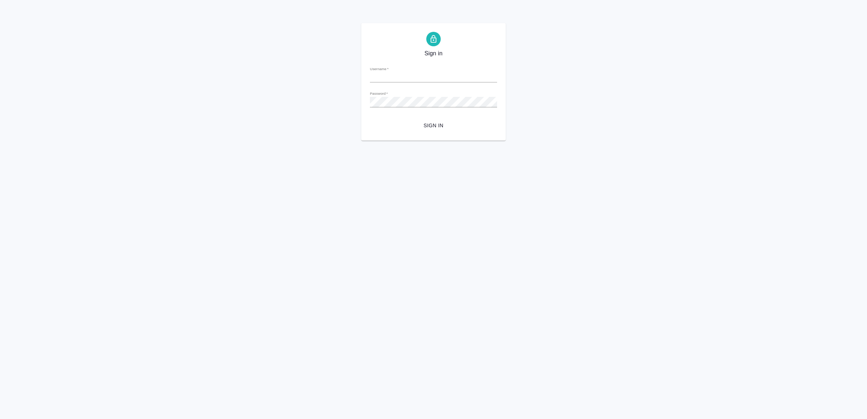
type input "[EMAIL_ADDRESS][DOMAIN_NAME]"
click at [432, 128] on span "Sign in" at bounding box center [434, 125] width 116 height 9
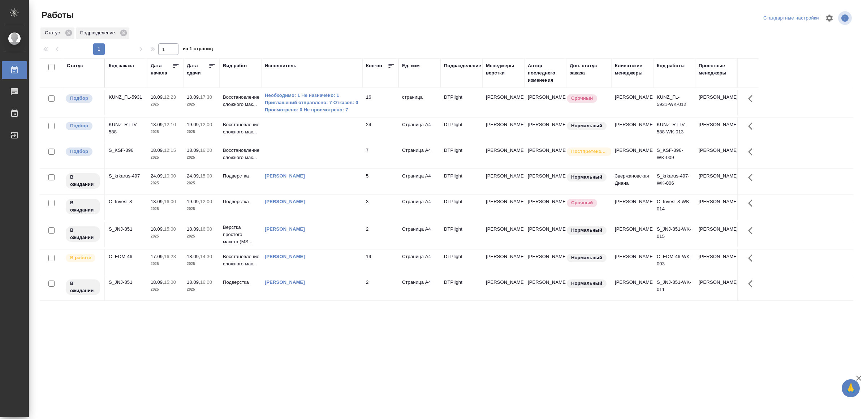
click at [336, 159] on td at bounding box center [311, 155] width 101 height 25
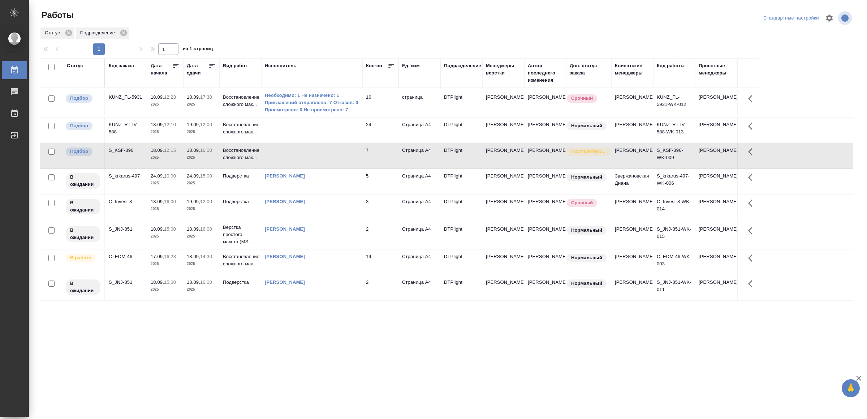
click at [336, 159] on td at bounding box center [311, 155] width 101 height 25
drag, startPoint x: 317, startPoint y: 339, endPoint x: 324, endPoint y: 330, distance: 11.7
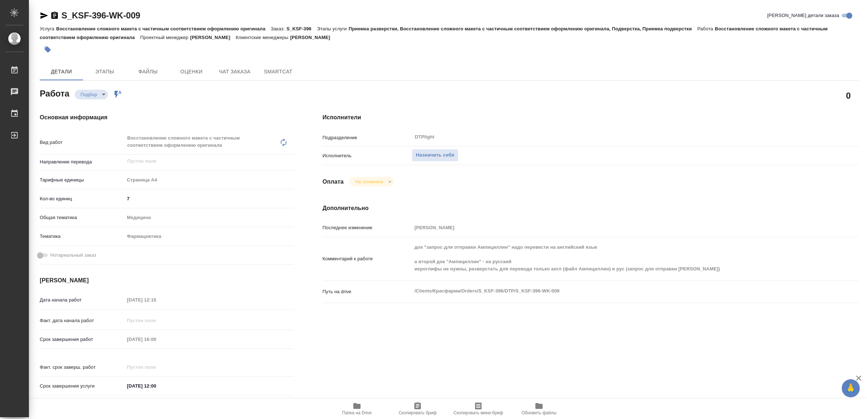
click at [361, 403] on span "Папка на Drive" at bounding box center [357, 408] width 52 height 14
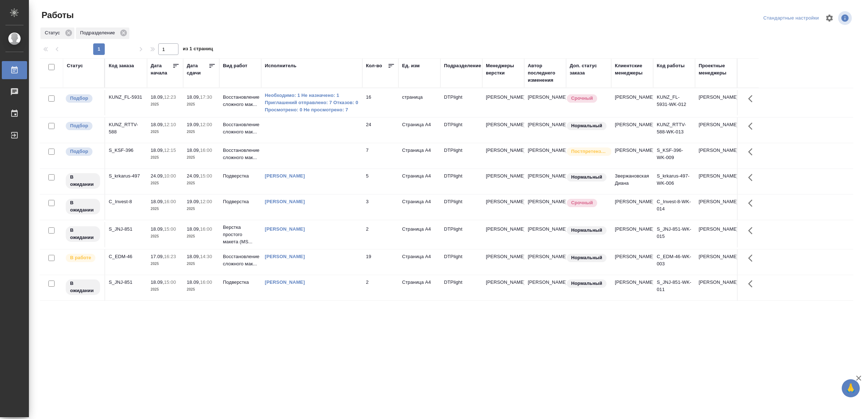
drag, startPoint x: 274, startPoint y: 347, endPoint x: 282, endPoint y: 341, distance: 9.2
drag, startPoint x: 0, startPoint y: 0, endPoint x: 399, endPoint y: 355, distance: 534.3
drag, startPoint x: 0, startPoint y: 0, endPoint x: 281, endPoint y: 356, distance: 453.3
click at [334, 157] on td at bounding box center [311, 155] width 101 height 25
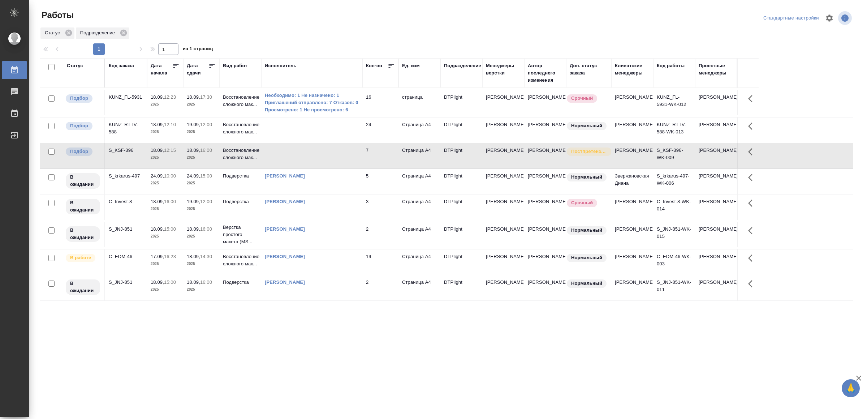
click at [334, 156] on td at bounding box center [311, 155] width 101 height 25
drag, startPoint x: 279, startPoint y: 366, endPoint x: 291, endPoint y: 352, distance: 18.7
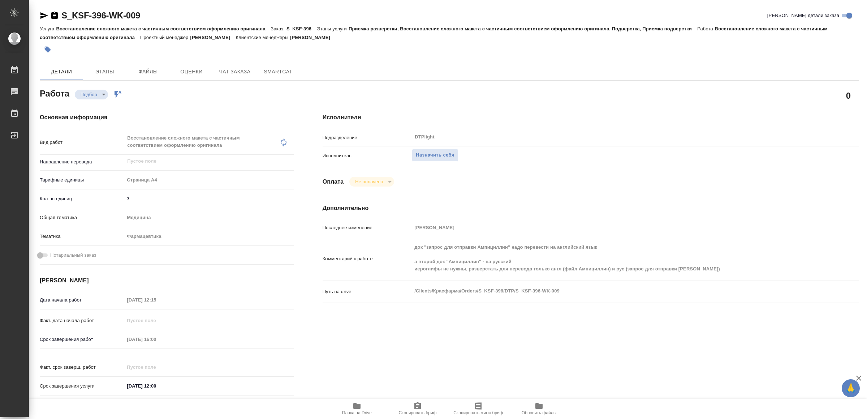
click at [349, 407] on span "Папка на Drive" at bounding box center [357, 408] width 52 height 14
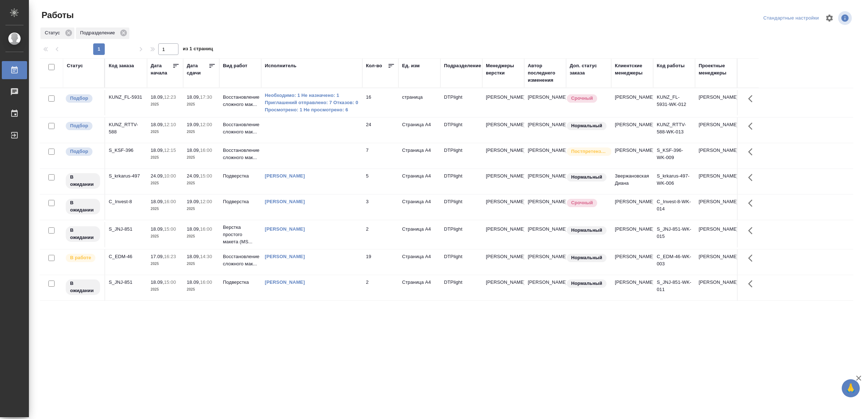
drag, startPoint x: 269, startPoint y: 344, endPoint x: 273, endPoint y: 328, distance: 16.9
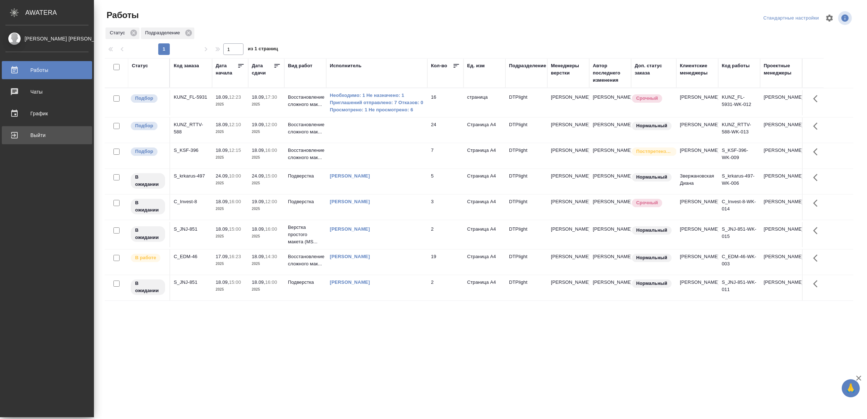
click at [28, 137] on div "Выйти" at bounding box center [46, 135] width 83 height 11
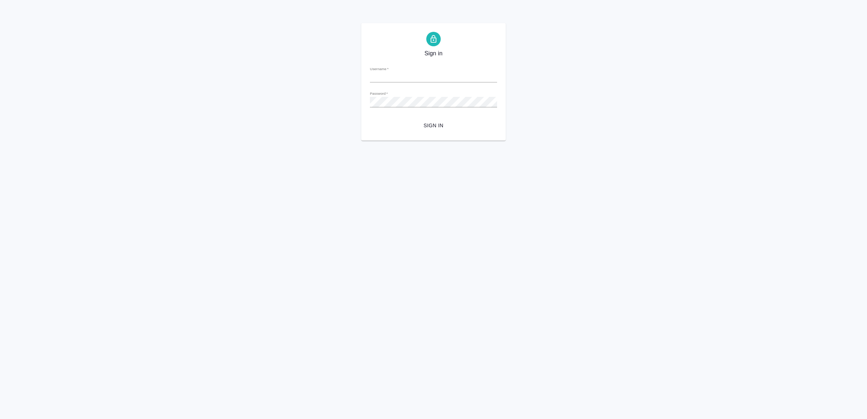
type input "v.yamkovenko@awatera.com"
click at [423, 122] on span "Sign in" at bounding box center [434, 125] width 116 height 9
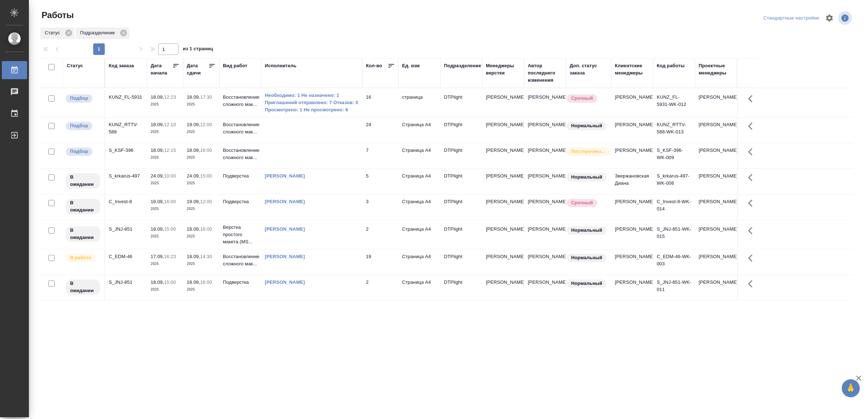
drag, startPoint x: 228, startPoint y: 349, endPoint x: 230, endPoint y: 346, distance: 3.9
drag, startPoint x: 386, startPoint y: 325, endPoint x: 427, endPoint y: 293, distance: 52.7
drag, startPoint x: 195, startPoint y: 359, endPoint x: 195, endPoint y: 355, distance: 4.0
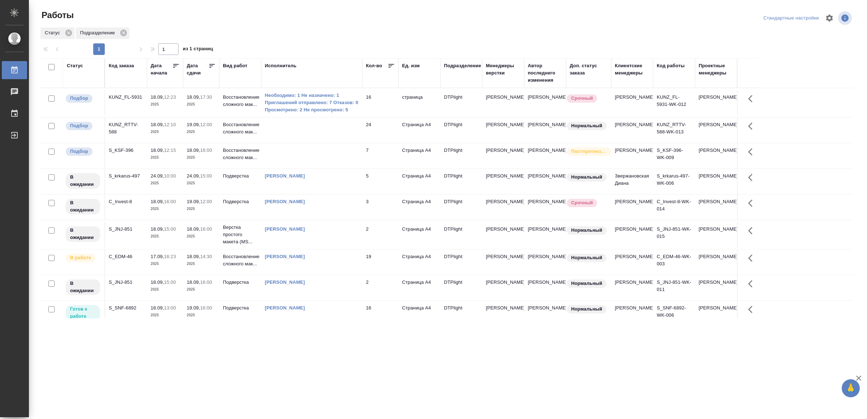
drag, startPoint x: 259, startPoint y: 338, endPoint x: 263, endPoint y: 334, distance: 5.4
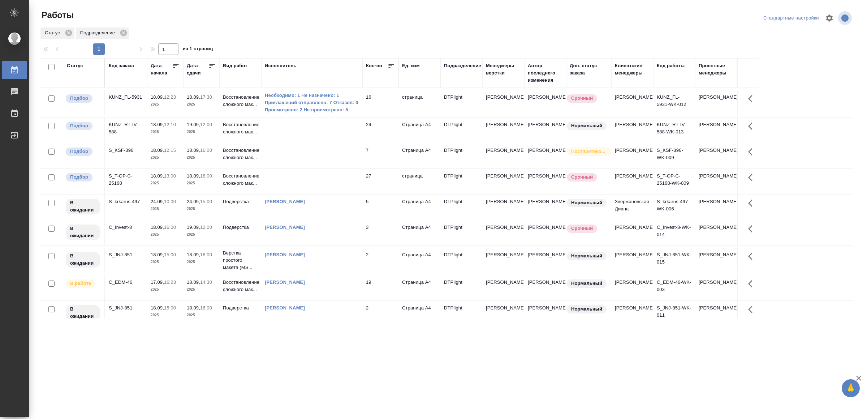
scroll to position [50, 0]
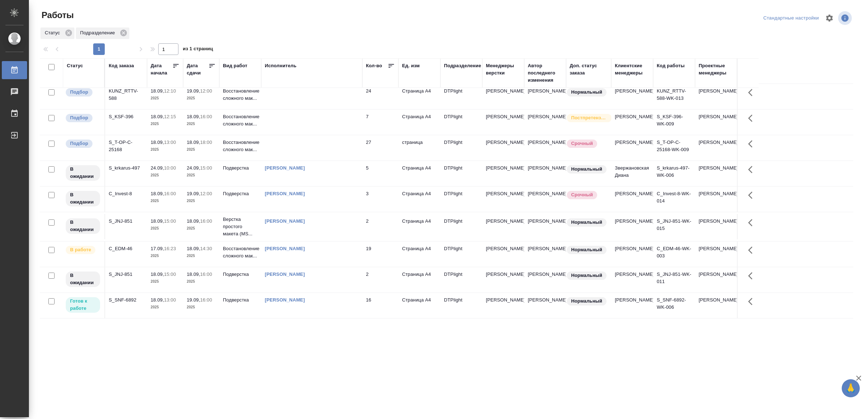
click at [342, 302] on div "Ямковенко Вера" at bounding box center [312, 299] width 94 height 7
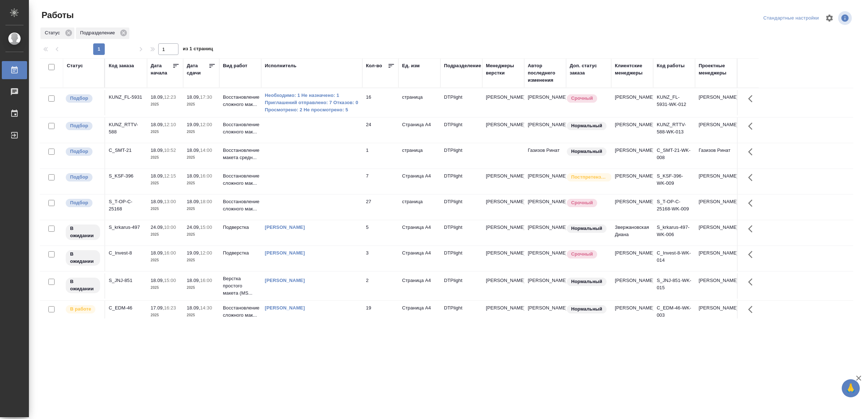
click at [300, 155] on td at bounding box center [311, 155] width 101 height 25
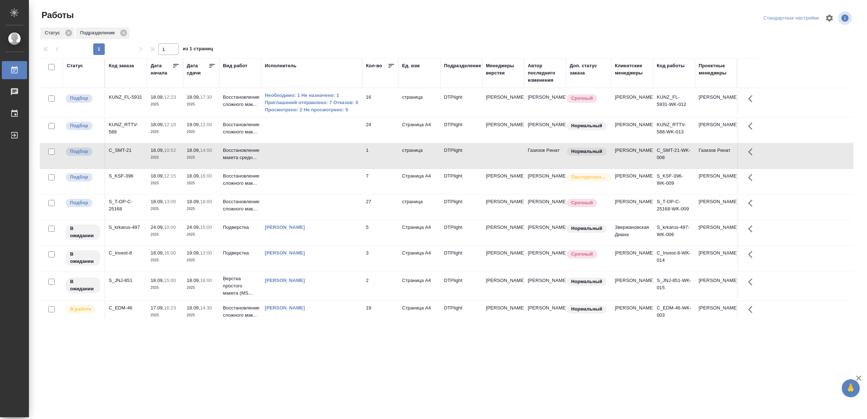
click at [300, 155] on td at bounding box center [311, 155] width 101 height 25
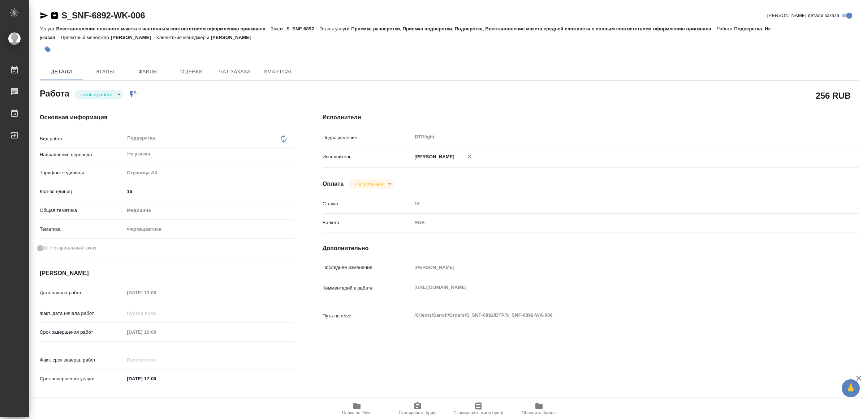
click at [43, 12] on icon "button" at bounding box center [44, 15] width 9 height 9
click at [105, 92] on body "🙏 .cls-1 fill:#fff; AWATERA Yamkovenko Vera Работы 0 Чаты График Выйти S_SNF-68…" at bounding box center [433, 209] width 867 height 419
click at [105, 92] on button "В работе" at bounding box center [93, 94] width 24 height 8
type textarea "x"
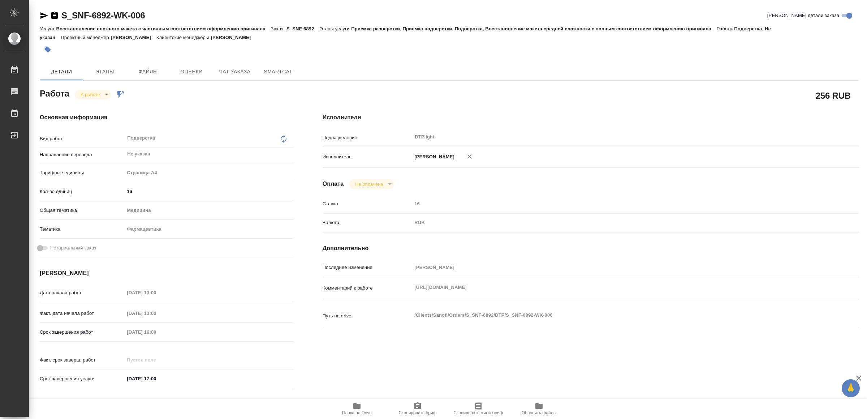
type textarea "x"
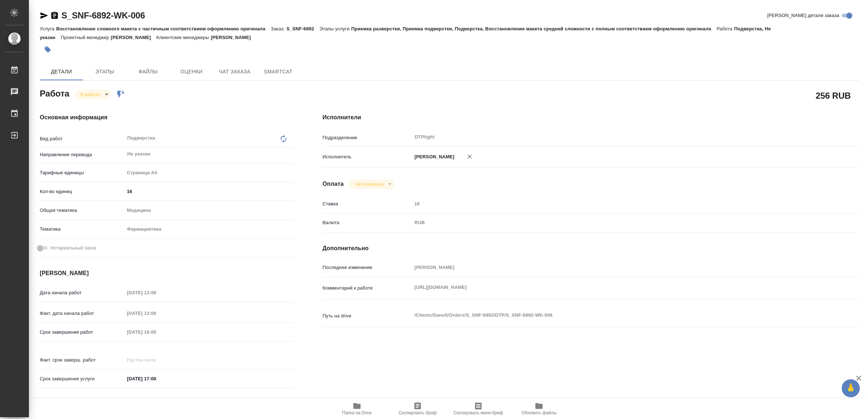
type textarea "x"
click at [402, 289] on div "Комментарий к работе https://drive.awatera.com/f/10358368 x" at bounding box center [590, 288] width 536 height 16
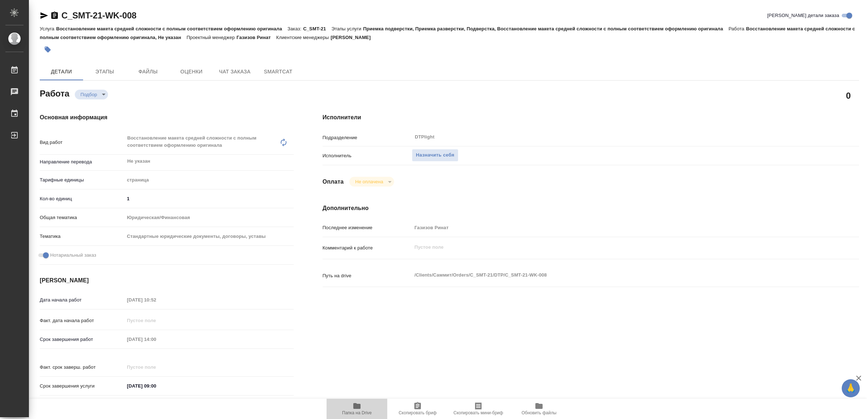
click at [356, 410] on span "Папка на Drive" at bounding box center [357, 412] width 30 height 5
click at [440, 152] on span "Назначить себя" at bounding box center [435, 155] width 38 height 8
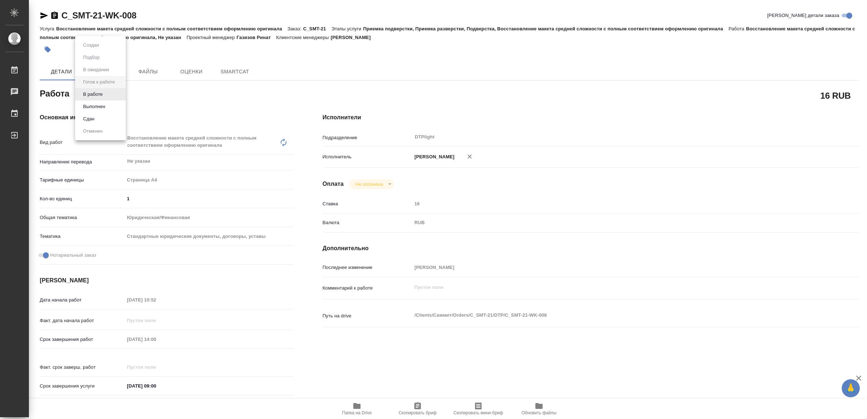
click at [101, 95] on body "🙏 .cls-1 fill:#fff; AWATERA Yamkovenko Vera Работы Чаты График Выйти C_SMT-21-W…" at bounding box center [433, 209] width 867 height 419
click at [101, 95] on button "В работе" at bounding box center [93, 94] width 24 height 8
type textarea "x"
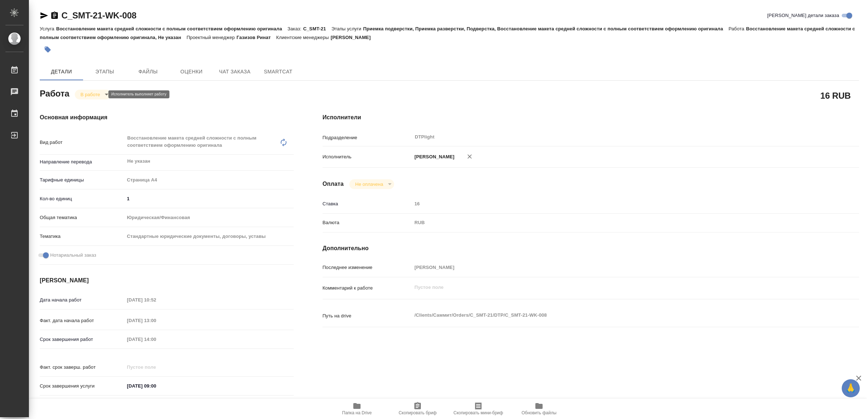
type textarea "x"
click at [42, 13] on icon "button" at bounding box center [44, 15] width 8 height 7
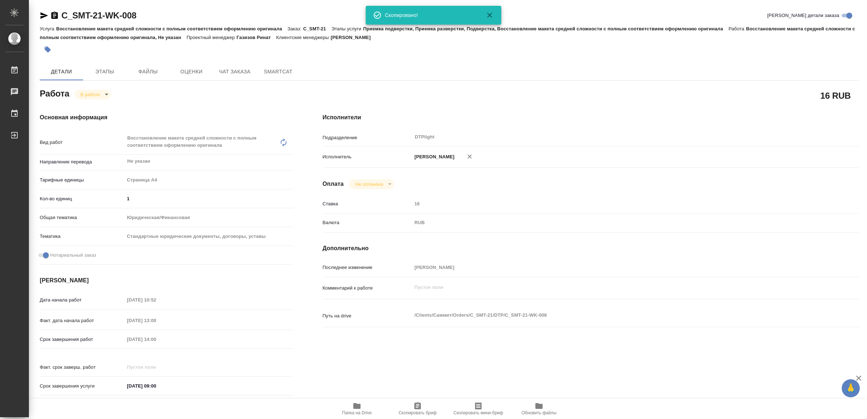
type textarea "x"
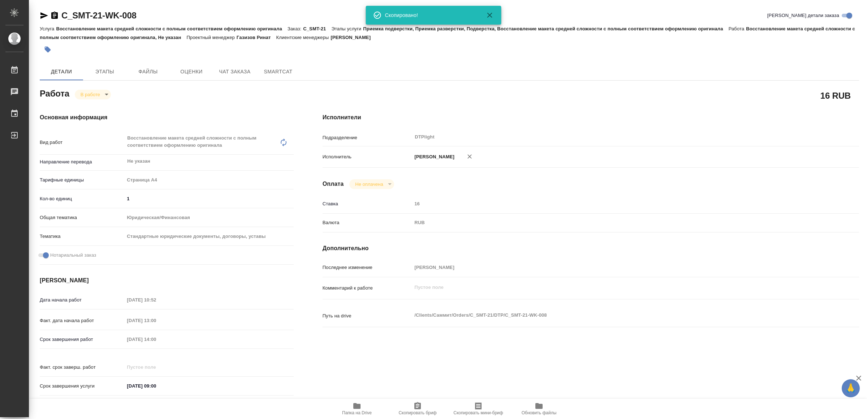
type textarea "x"
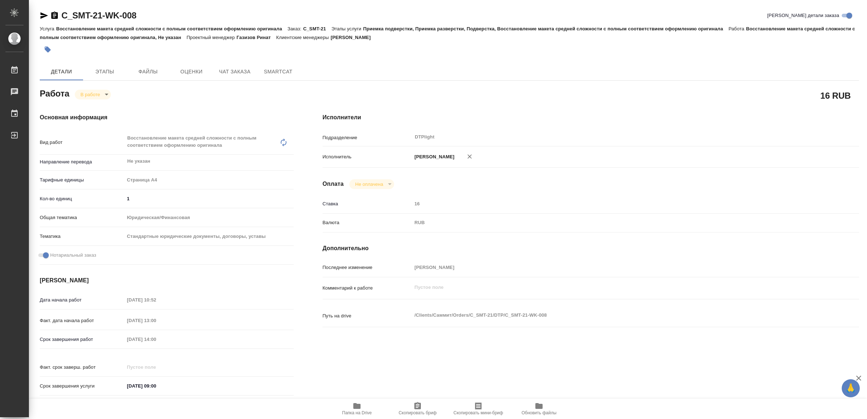
click at [352, 404] on icon "button" at bounding box center [356, 405] width 9 height 9
click at [41, 12] on icon "button" at bounding box center [44, 15] width 9 height 9
drag, startPoint x: 97, startPoint y: 95, endPoint x: 112, endPoint y: 113, distance: 23.3
click at [98, 95] on body "🙏 .cls-1 fill:#fff; AWATERA Yamkovenko Vera Работы 0 Чаты График Выйти C_SMT-21…" at bounding box center [433, 209] width 867 height 419
click at [99, 116] on li "Сдан" at bounding box center [99, 119] width 48 height 12
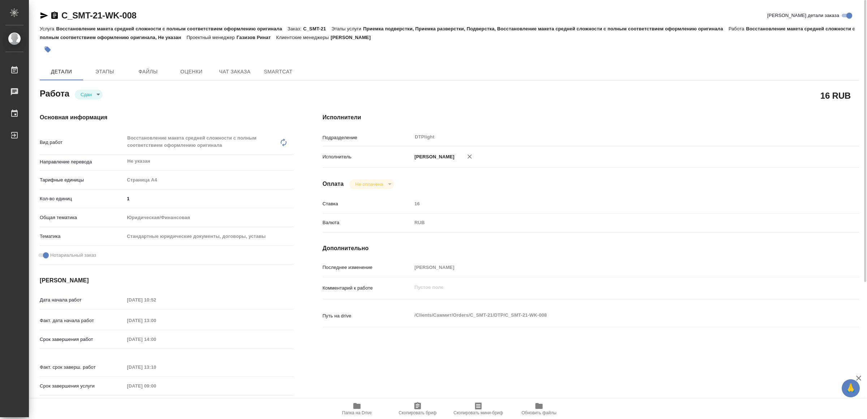
type textarea "x"
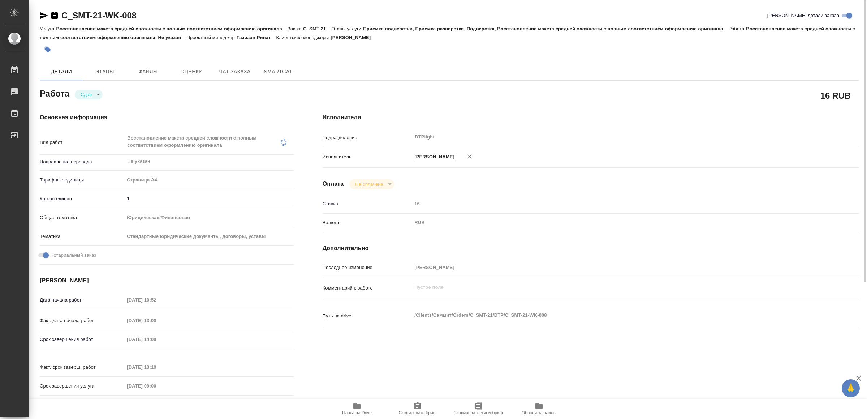
type textarea "x"
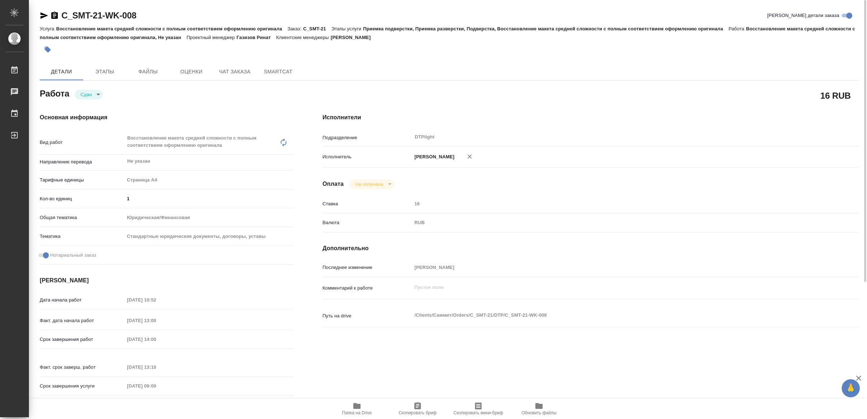
type textarea "x"
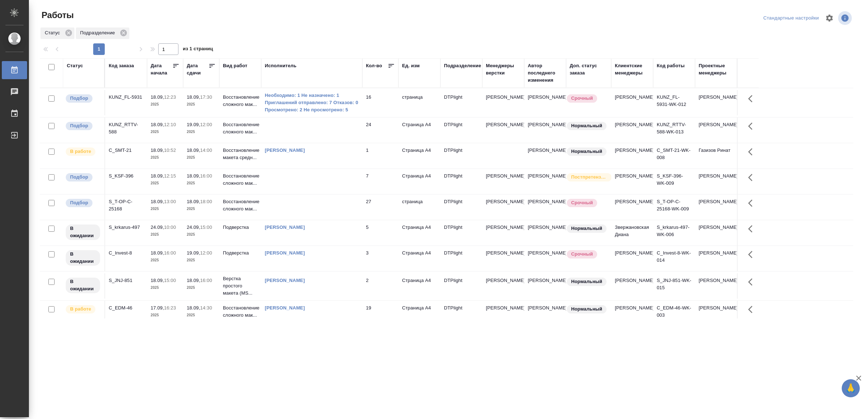
click at [331, 212] on td at bounding box center [311, 206] width 101 height 25
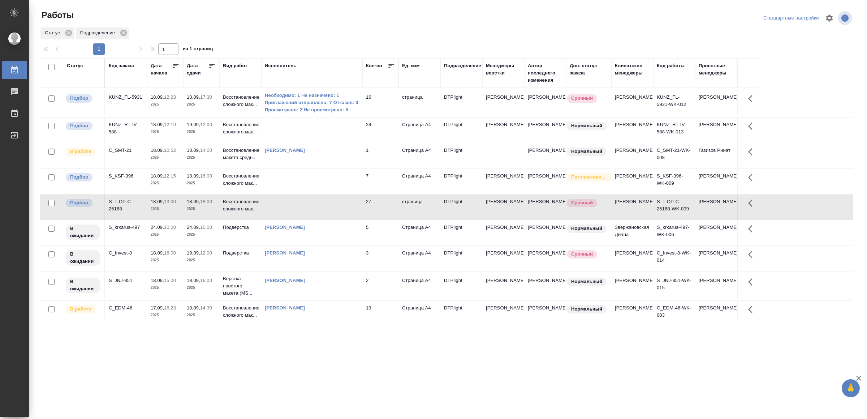
click at [331, 212] on td at bounding box center [311, 206] width 101 height 25
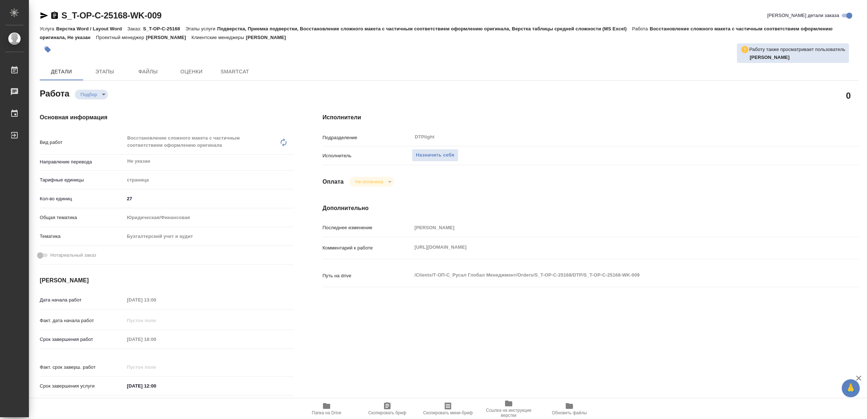
click at [336, 406] on span "Папка на Drive" at bounding box center [326, 408] width 52 height 14
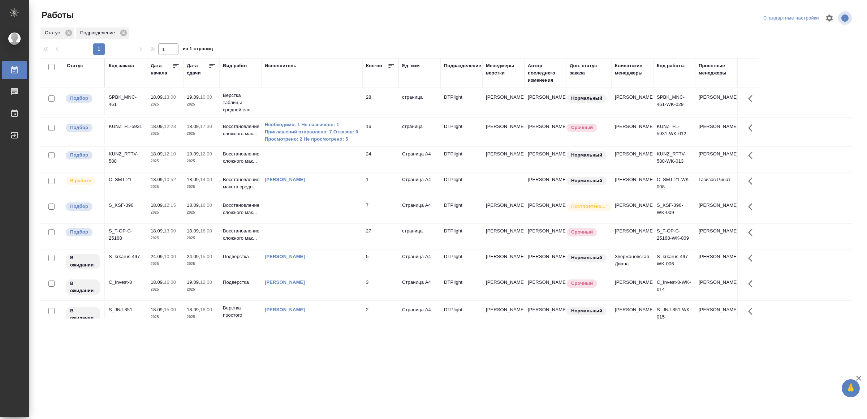
click at [295, 97] on td at bounding box center [311, 102] width 101 height 25
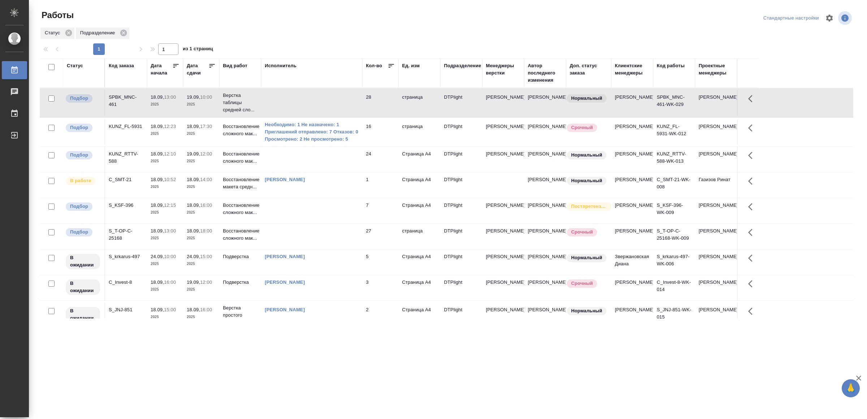
click at [295, 97] on td at bounding box center [311, 102] width 101 height 25
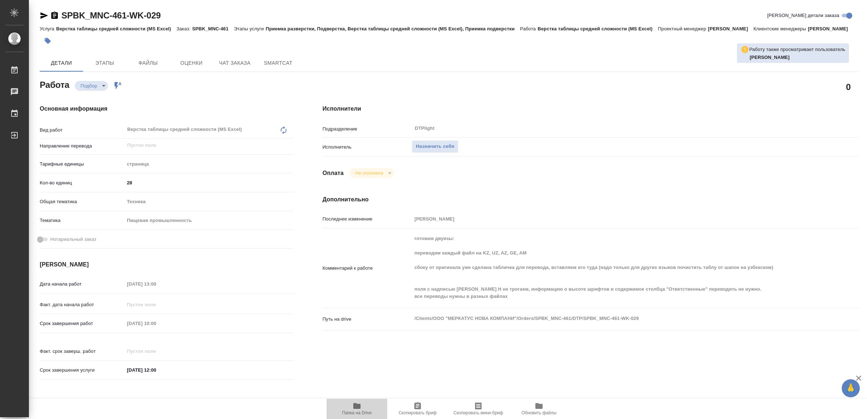
click at [358, 407] on icon "button" at bounding box center [356, 406] width 7 height 6
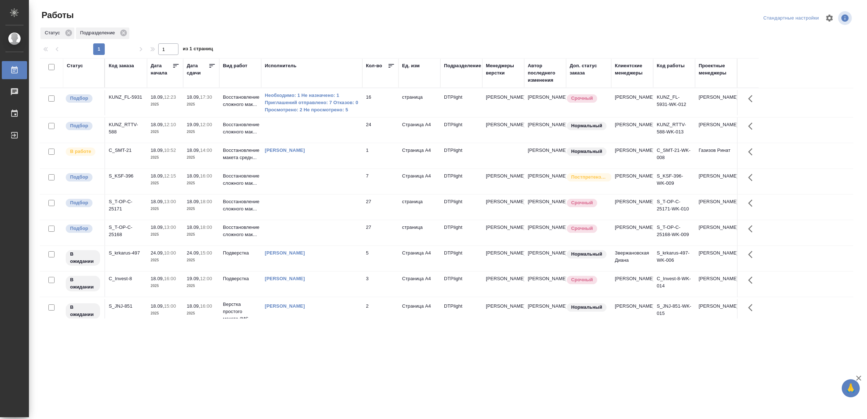
click at [311, 245] on td at bounding box center [311, 232] width 101 height 25
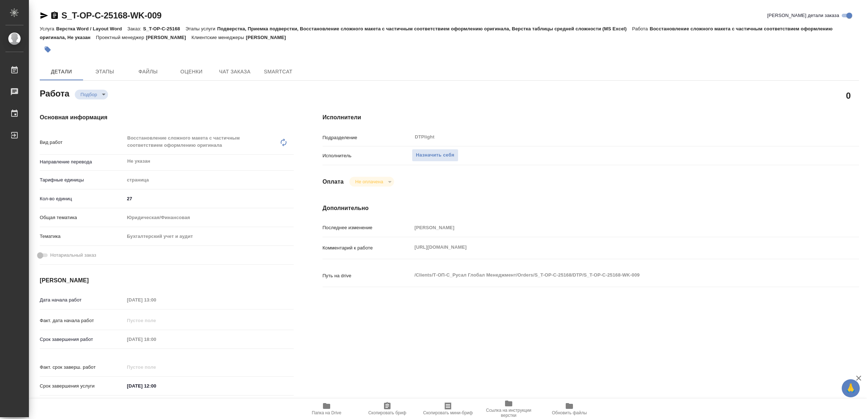
click at [329, 406] on icon "button" at bounding box center [326, 406] width 7 height 6
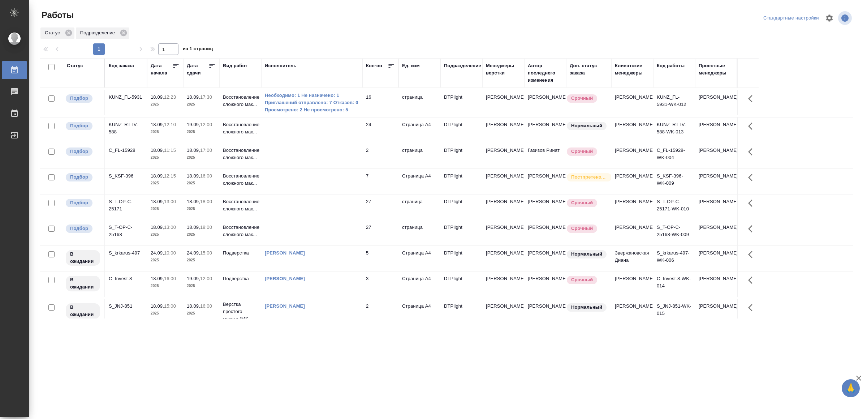
click at [270, 155] on td at bounding box center [311, 155] width 101 height 25
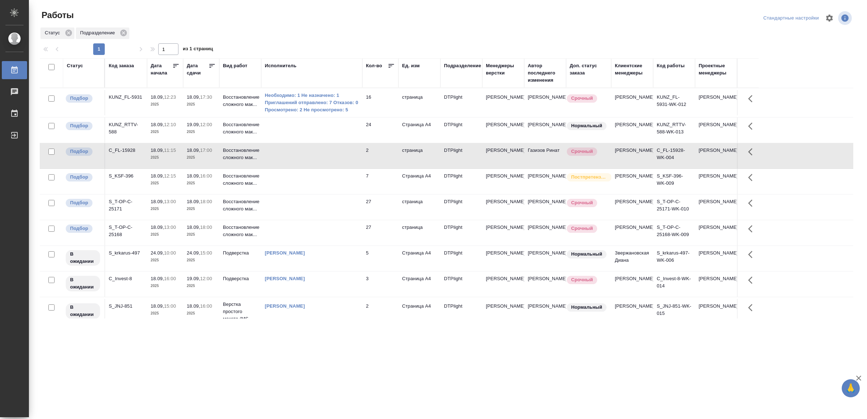
click at [270, 156] on td at bounding box center [311, 155] width 101 height 25
click at [325, 167] on td at bounding box center [311, 155] width 101 height 25
drag, startPoint x: 333, startPoint y: 380, endPoint x: 337, endPoint y: 374, distance: 7.3
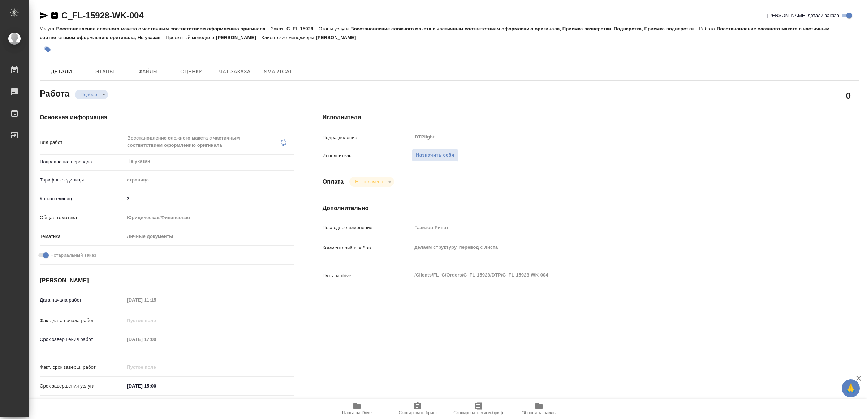
click at [358, 408] on icon "button" at bounding box center [356, 406] width 7 height 6
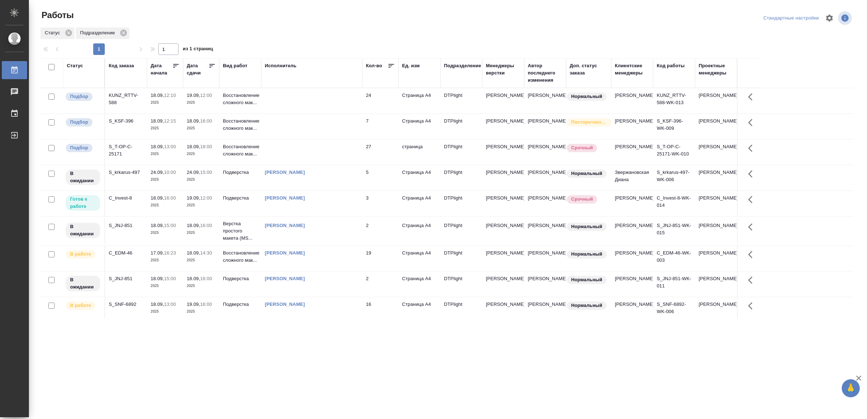
click at [343, 216] on td "[PERSON_NAME]" at bounding box center [311, 203] width 101 height 25
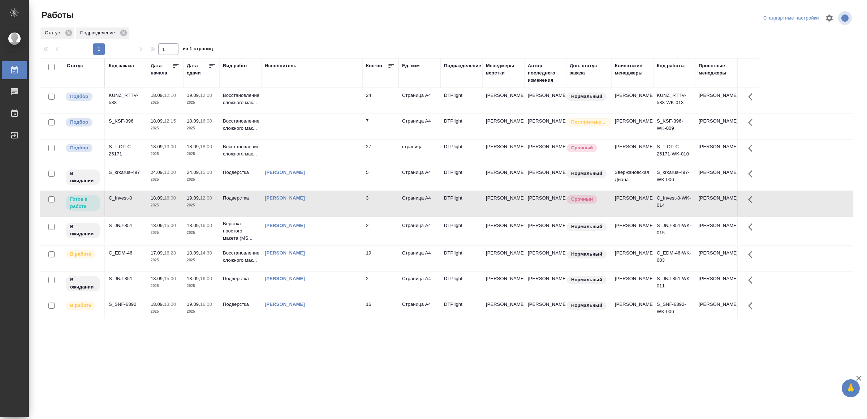
click at [343, 216] on td "[PERSON_NAME]" at bounding box center [311, 203] width 101 height 25
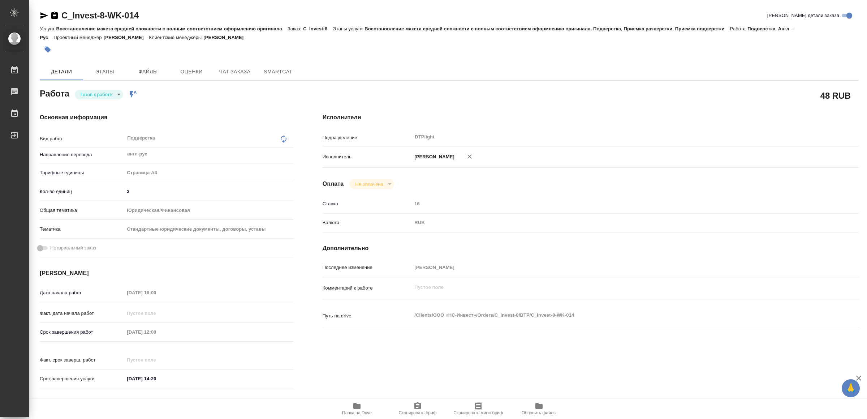
click at [353, 405] on icon "button" at bounding box center [356, 406] width 7 height 6
click at [110, 92] on body "🙏 .cls-1 fill:#fff; AWATERA Yamkovenko [PERSON_NAME] Работы 0 Чаты График Выйти…" at bounding box center [433, 209] width 867 height 419
click at [111, 93] on li "В работе" at bounding box center [100, 94] width 51 height 12
click at [44, 14] on icon "button" at bounding box center [44, 15] width 8 height 7
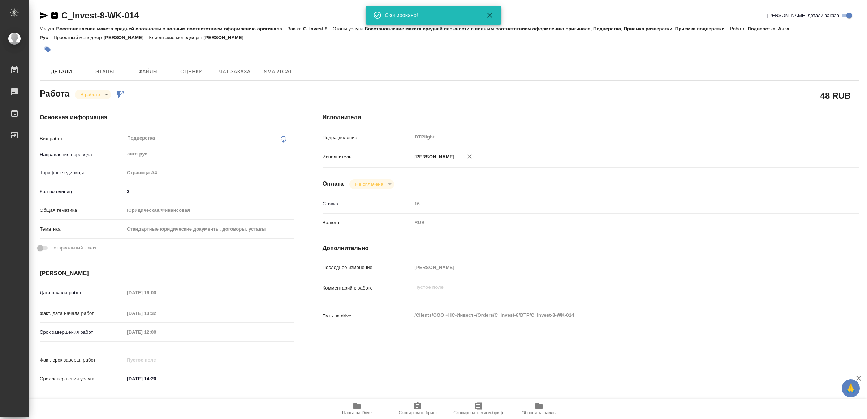
type textarea "x"
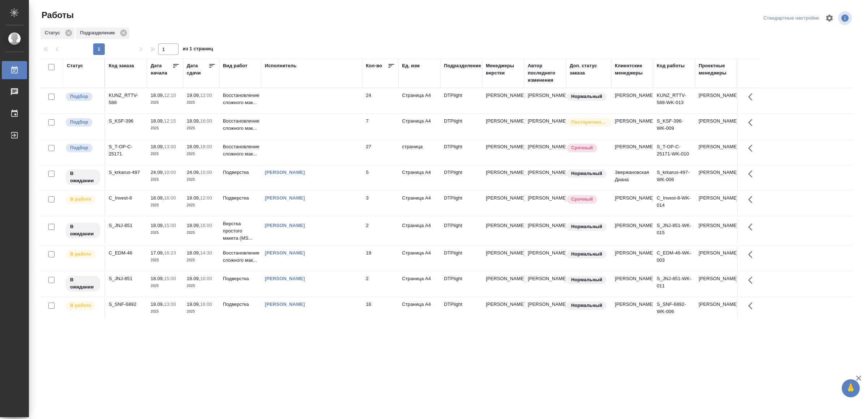
scroll to position [21, 0]
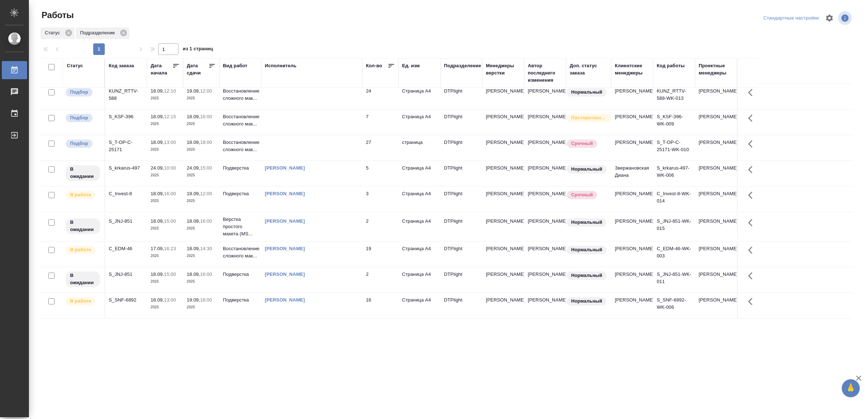
click at [342, 302] on div "[PERSON_NAME]" at bounding box center [312, 299] width 94 height 7
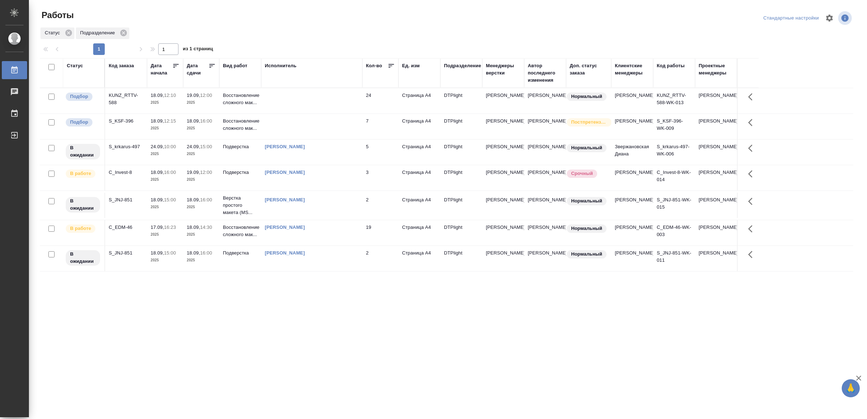
scroll to position [0, 0]
click at [347, 176] on div "[PERSON_NAME]" at bounding box center [312, 172] width 94 height 7
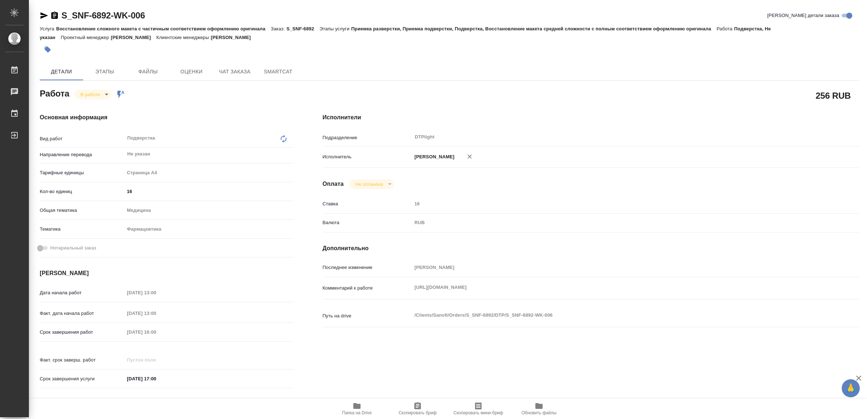
click at [357, 406] on icon "button" at bounding box center [356, 406] width 7 height 6
click at [43, 16] on icon "button" at bounding box center [44, 15] width 8 height 7
click at [88, 92] on body "🙏 .cls-1 fill:#fff; AWATERA Yamkovenko Vera Работы 0 Чаты График Выйти S_SNF-68…" at bounding box center [433, 209] width 867 height 419
click at [92, 104] on button "Выполнен" at bounding box center [94, 107] width 26 height 8
type textarea "x"
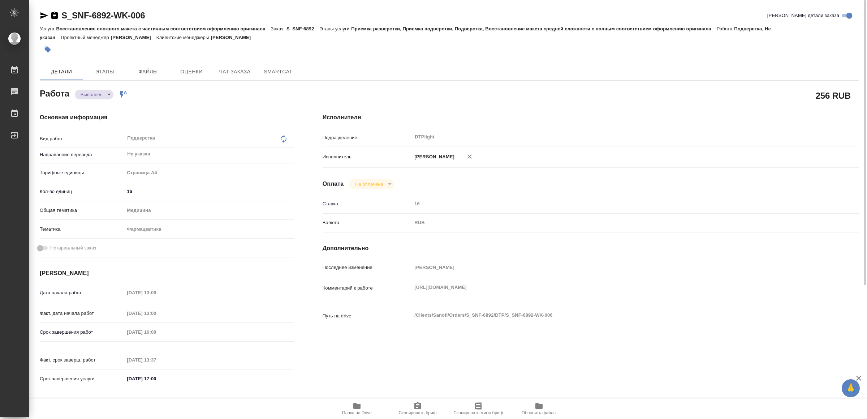
type textarea "x"
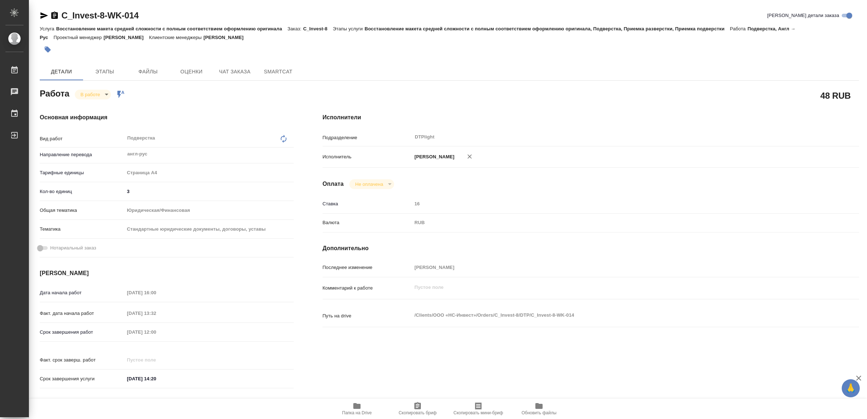
click at [359, 406] on icon "button" at bounding box center [356, 406] width 7 height 6
click at [362, 403] on span "Папка на Drive" at bounding box center [357, 408] width 52 height 14
click at [44, 16] on icon "button" at bounding box center [44, 15] width 8 height 7
click at [100, 91] on body "🙏 .cls-1 fill:#fff; AWATERA Yamkovenko Vera Работы 0 Чаты График Выйти C_Invest…" at bounding box center [433, 209] width 867 height 419
click at [98, 102] on li "Выполнен" at bounding box center [99, 106] width 48 height 12
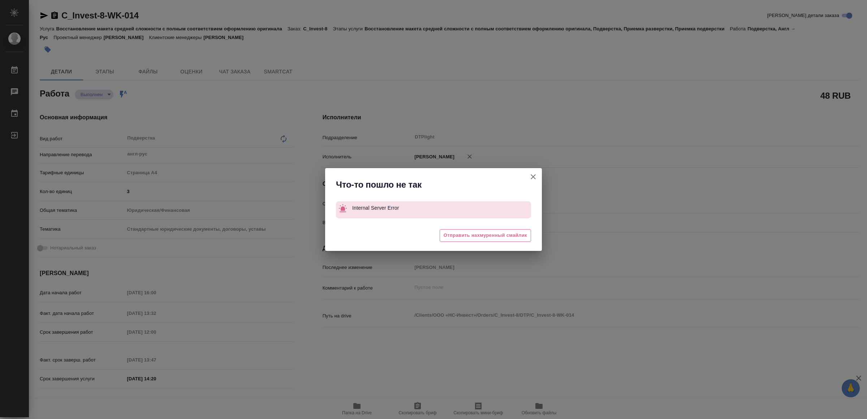
type textarea "x"
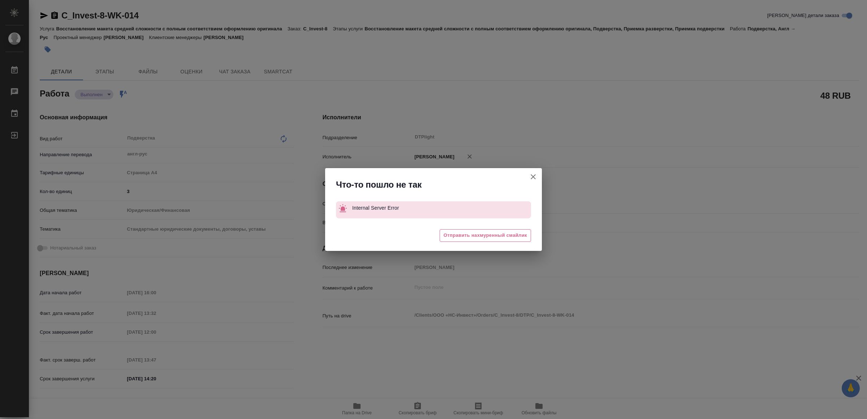
type textarea "x"
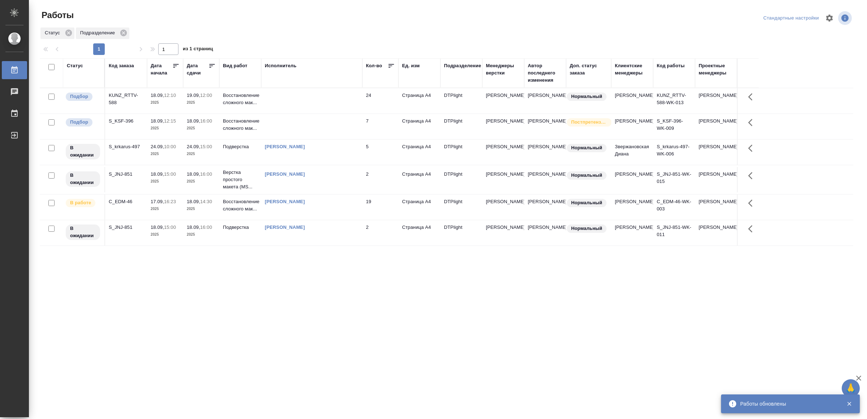
click at [452, 330] on div ".cls-1 fill:#fff; AWATERA Yamkovenko [PERSON_NAME] Работы 0 Чаты График Выйти Р…" at bounding box center [433, 209] width 867 height 419
drag, startPoint x: 446, startPoint y: 326, endPoint x: 445, endPoint y: 321, distance: 5.2
click at [205, 294] on div "Статус Код заказа Дата начала Дата сдачи Вид работ Исполнитель Кол-во Ед. изм П…" at bounding box center [446, 188] width 813 height 260
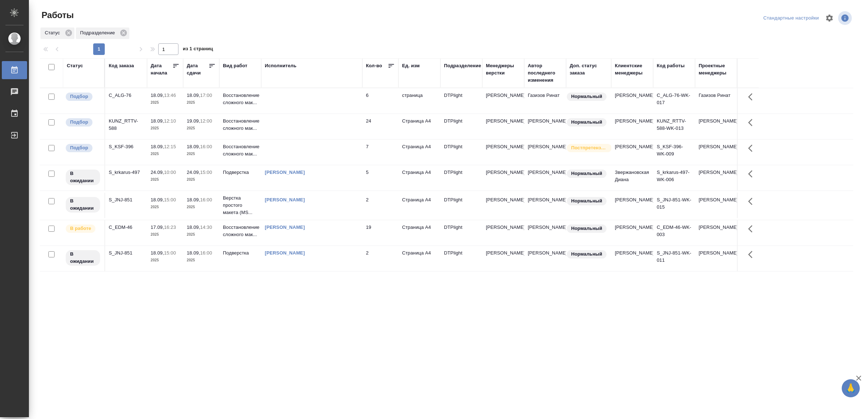
click at [294, 98] on td at bounding box center [311, 100] width 101 height 25
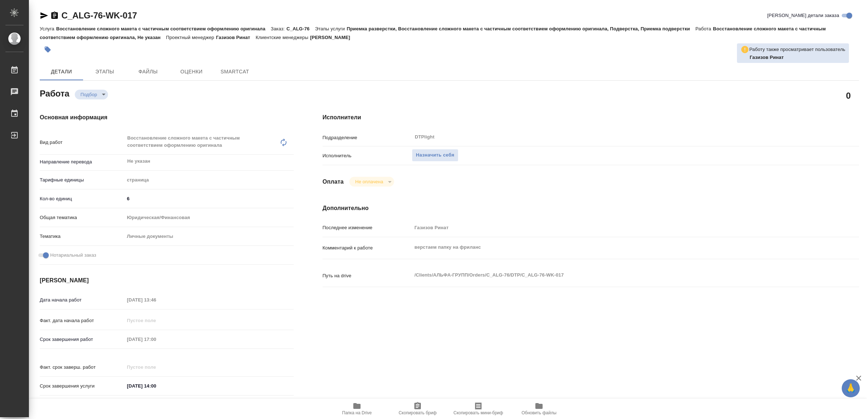
click at [360, 406] on icon "button" at bounding box center [356, 406] width 7 height 6
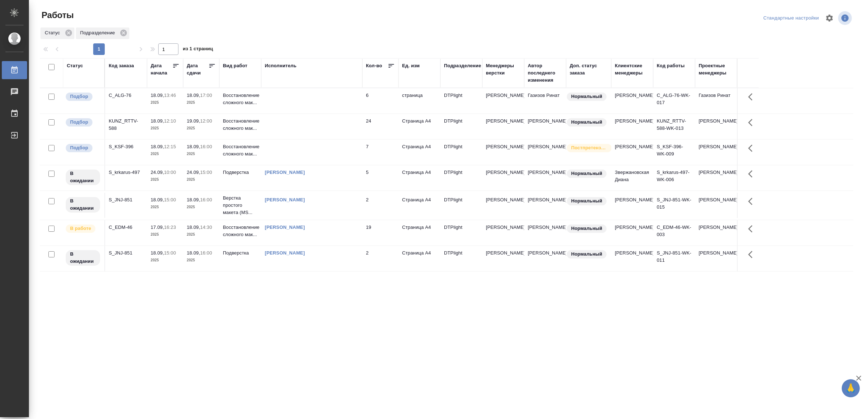
drag, startPoint x: 400, startPoint y: 313, endPoint x: 408, endPoint y: 313, distance: 8.3
drag, startPoint x: 328, startPoint y: 279, endPoint x: 325, endPoint y: 282, distance: 3.8
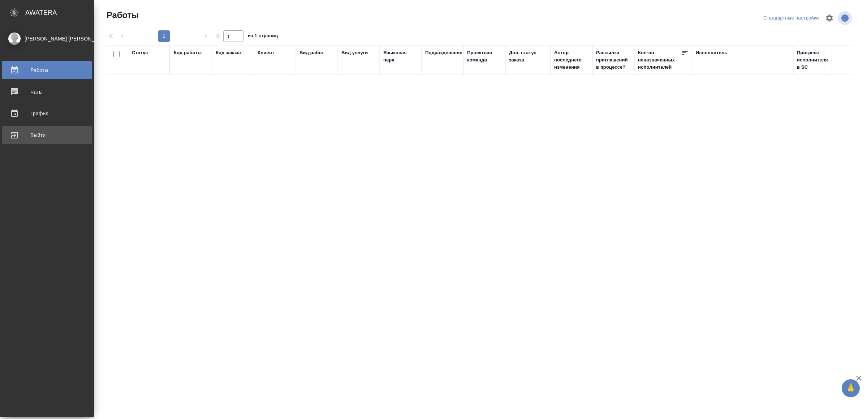
click at [42, 134] on div "Выйти" at bounding box center [46, 135] width 83 height 11
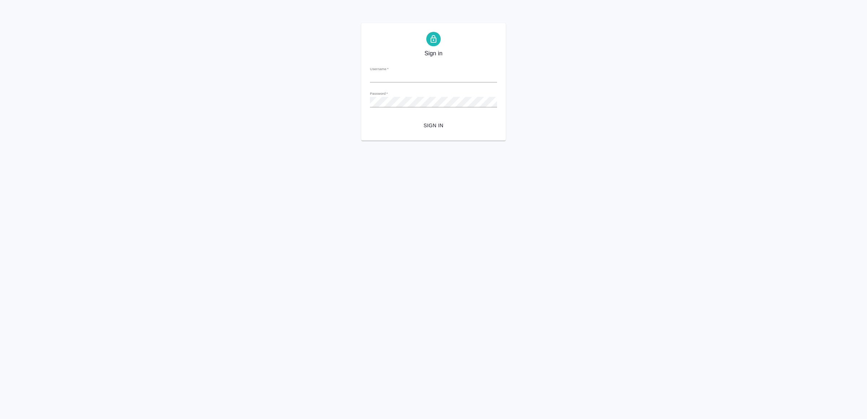
type input "[EMAIL_ADDRESS][DOMAIN_NAME]"
click at [440, 116] on form "Username   * [EMAIL_ADDRESS][DOMAIN_NAME] Password   * urlPath   * / Sign in" at bounding box center [433, 96] width 127 height 71
click at [441, 122] on span "Sign in" at bounding box center [434, 125] width 116 height 9
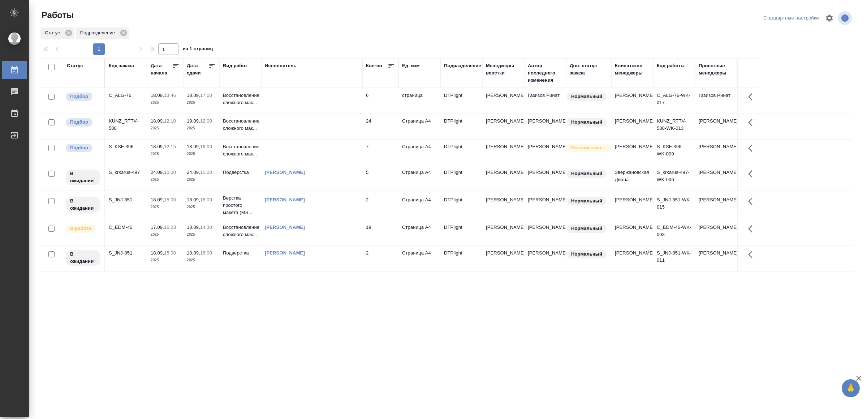
click at [351, 159] on td at bounding box center [311, 151] width 101 height 25
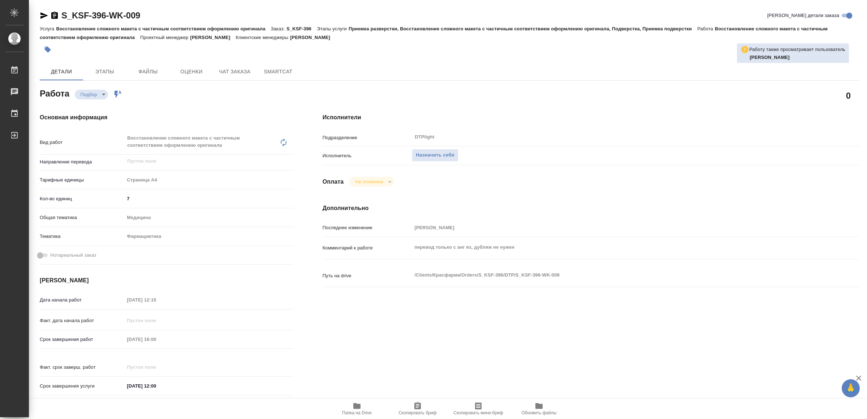
click at [356, 402] on icon "button" at bounding box center [356, 405] width 9 height 9
